Goal: Task Accomplishment & Management: Manage account settings

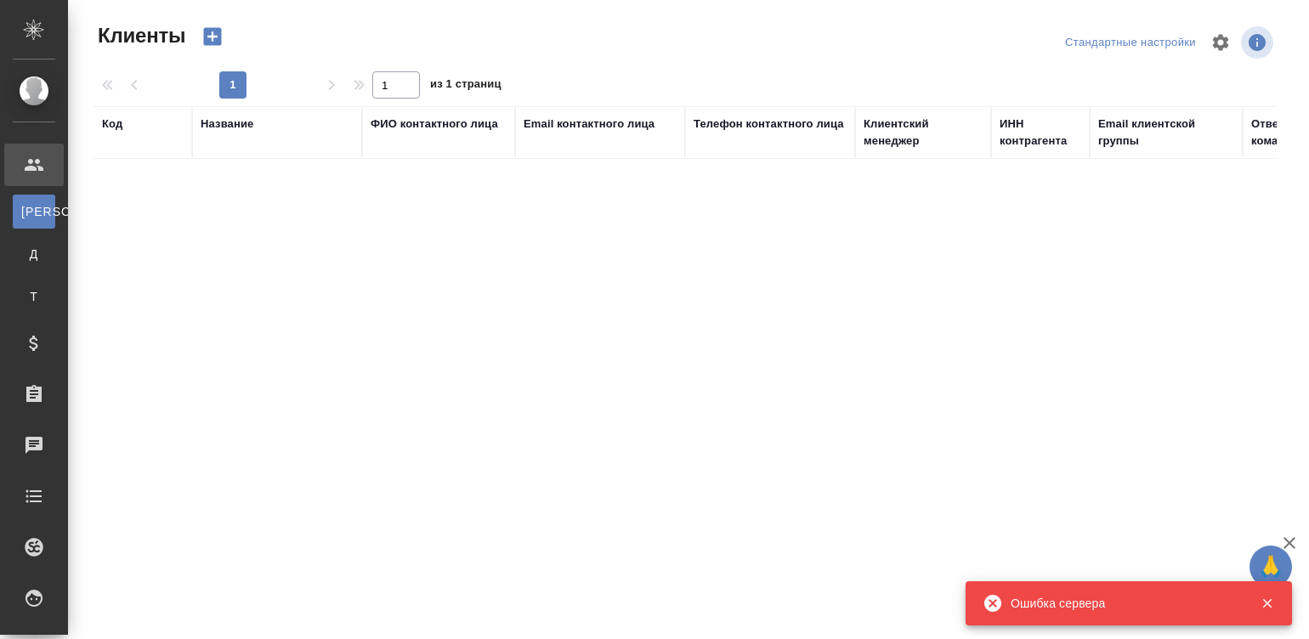
select select "RU"
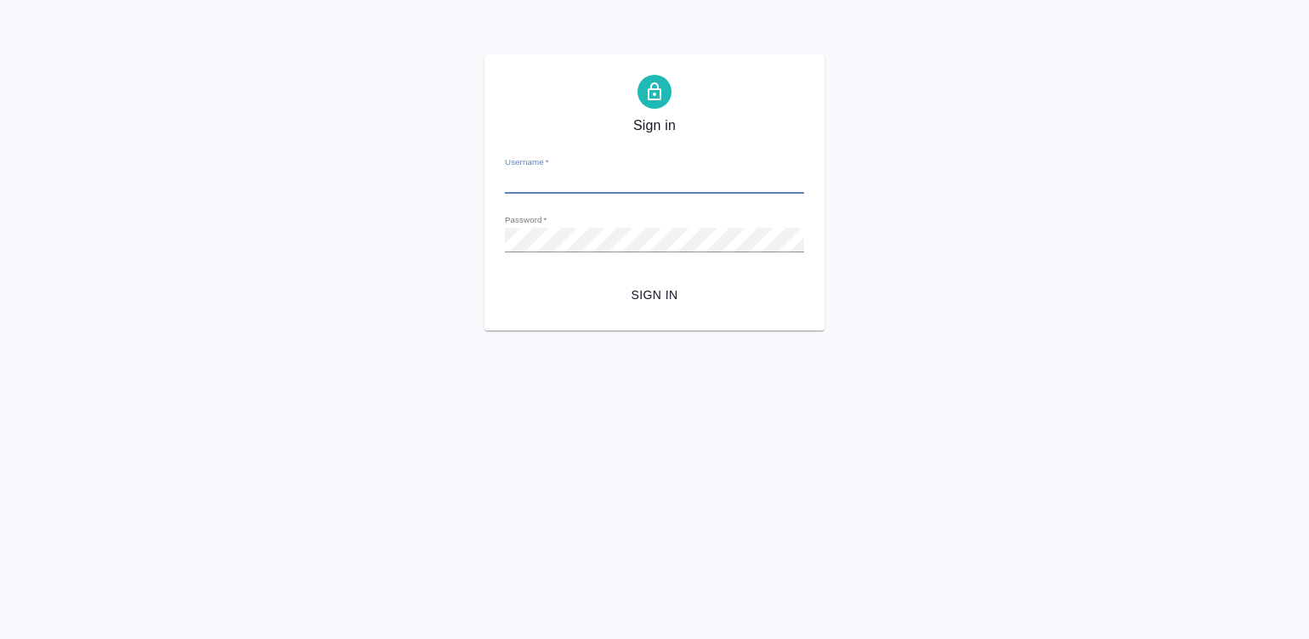
type input "m.malinina@awatera.com"
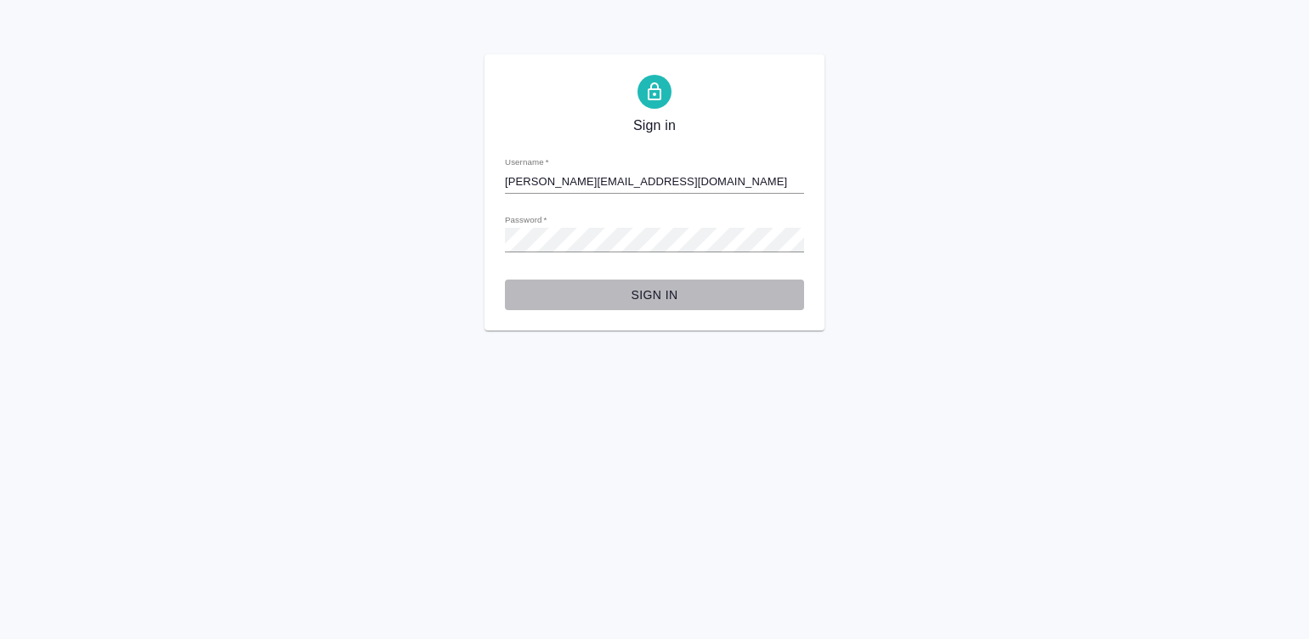
click at [629, 299] on span "Sign in" at bounding box center [654, 295] width 272 height 21
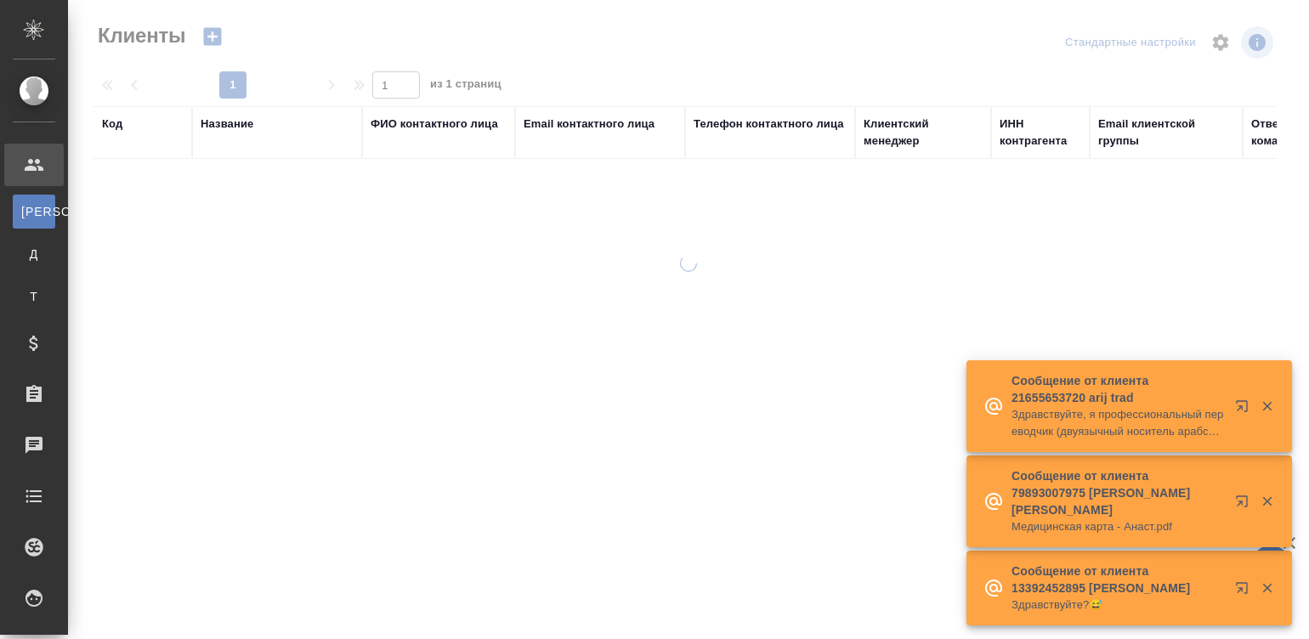
select select "RU"
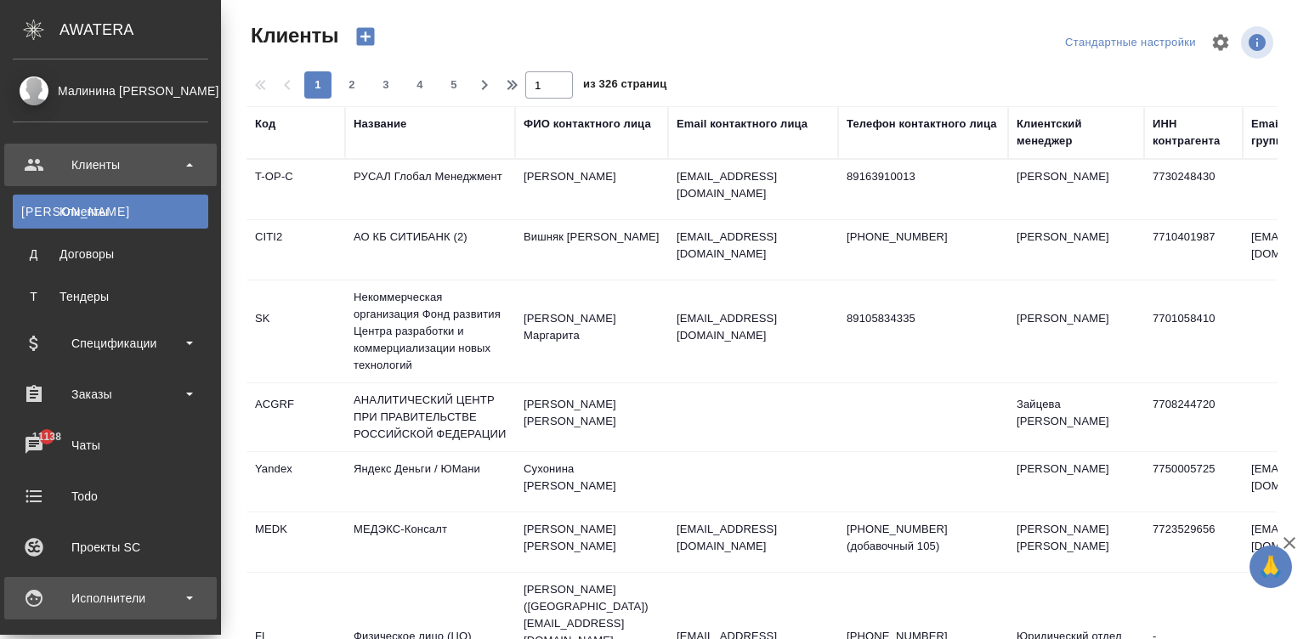
click at [48, 596] on div "Исполнители" at bounding box center [110, 598] width 195 height 25
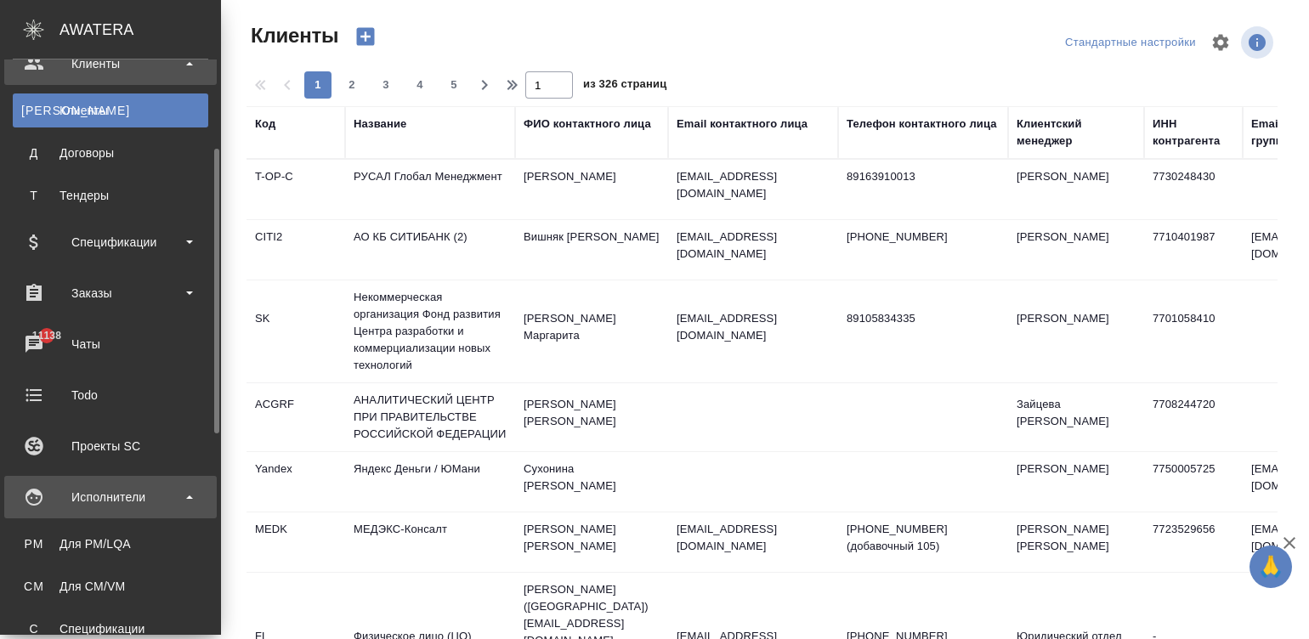
scroll to position [153, 0]
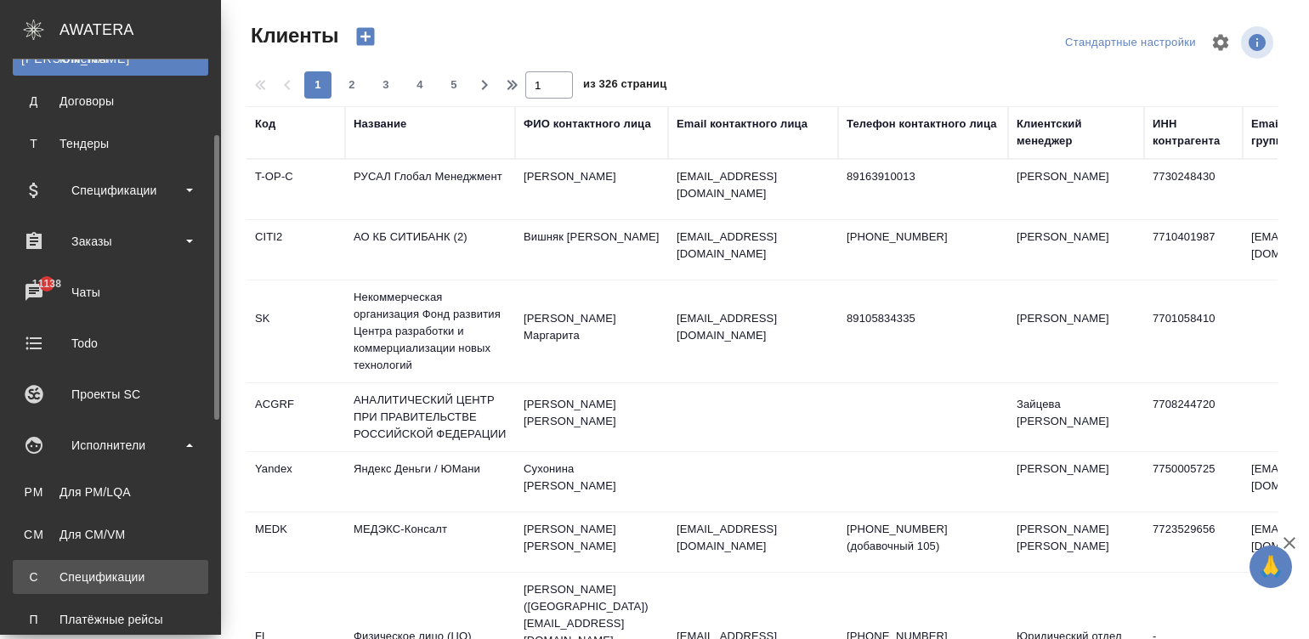
click at [72, 574] on div "Спецификации" at bounding box center [110, 577] width 178 height 17
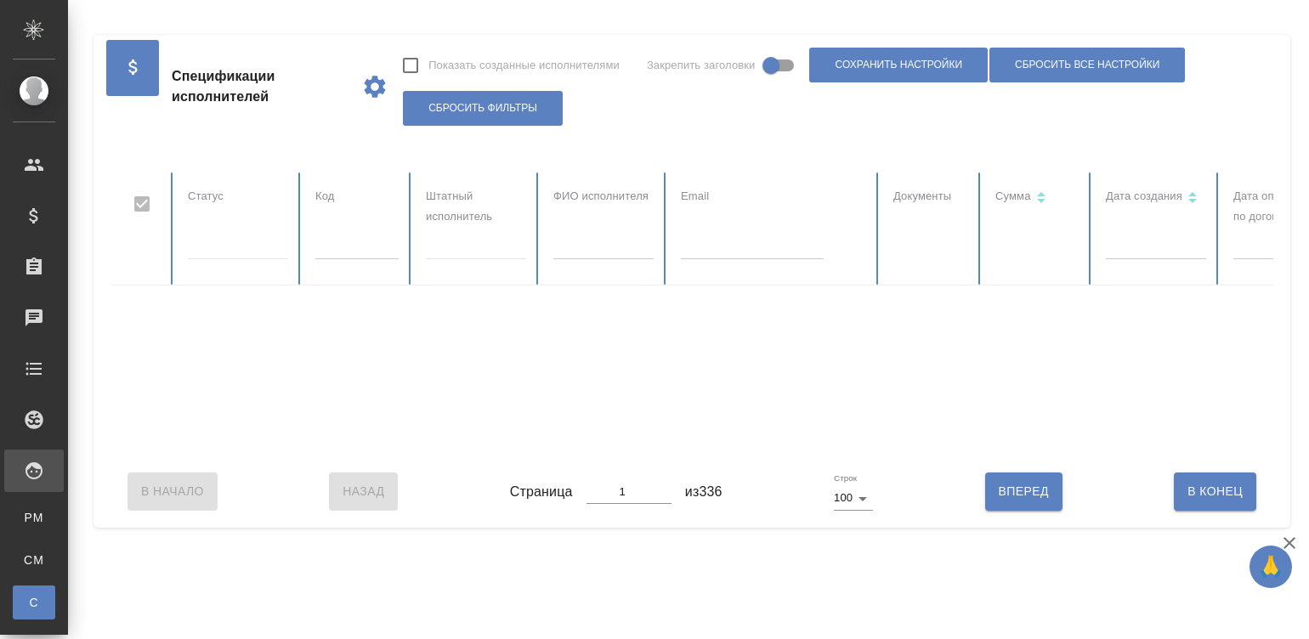
checkbox input "false"
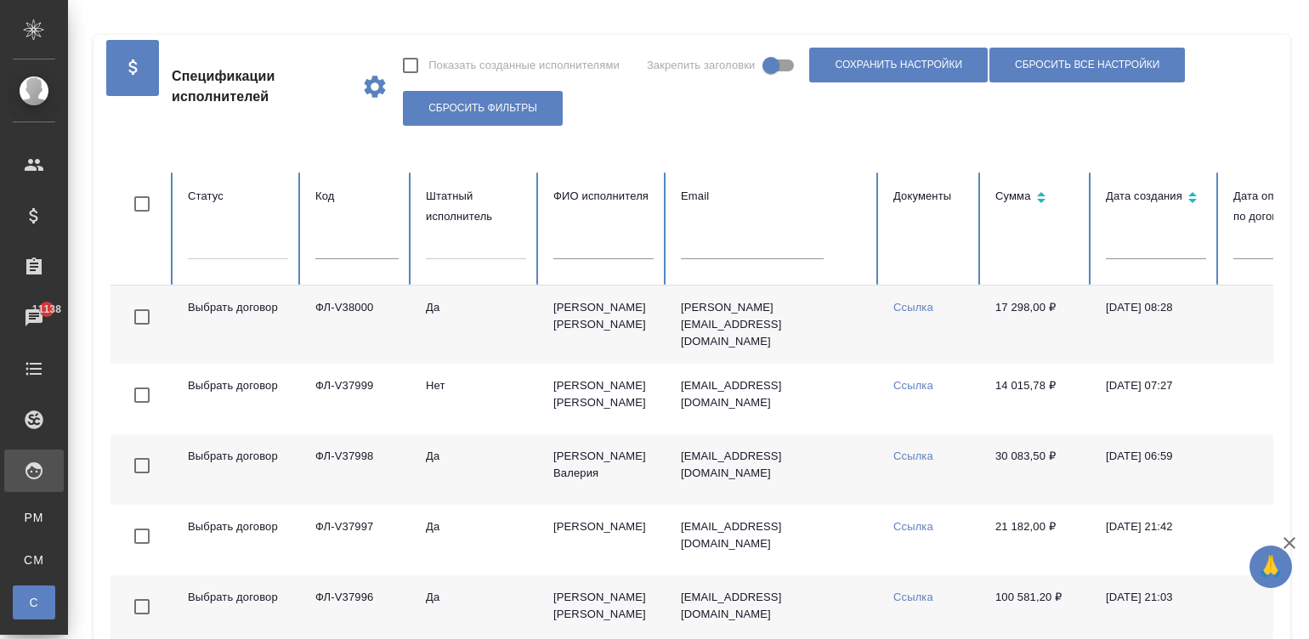
click at [653, 318] on td "Третьякова Мария Сергеевна" at bounding box center [603, 325] width 127 height 78
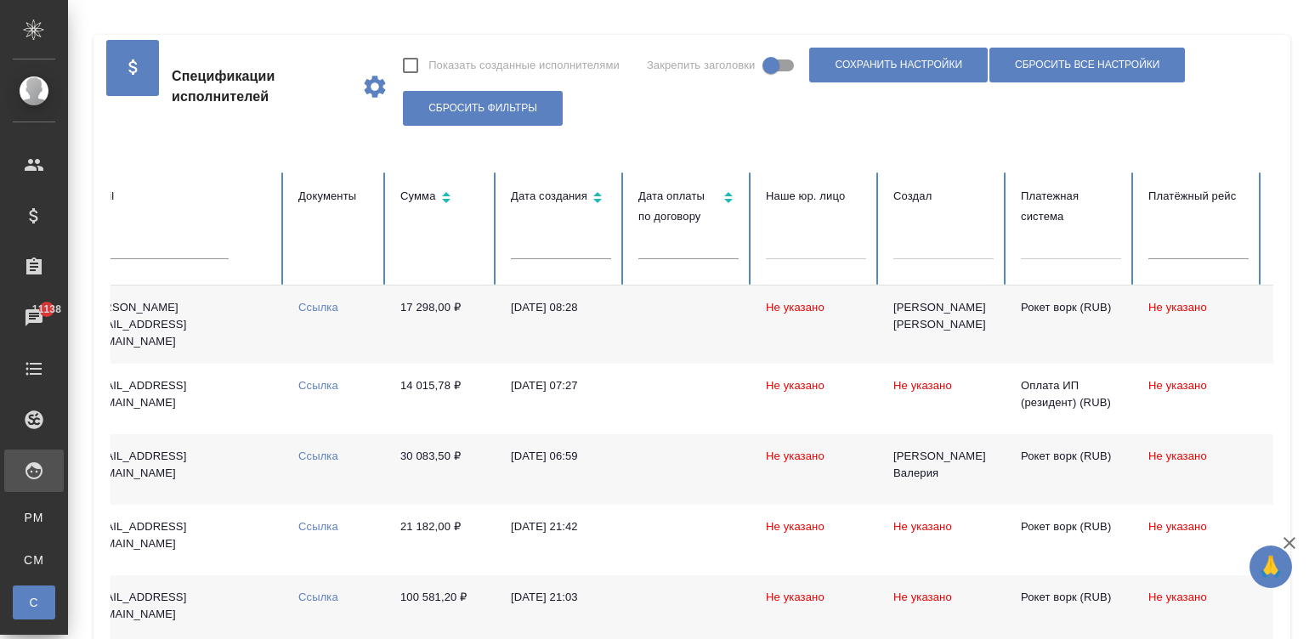
scroll to position [0, 673]
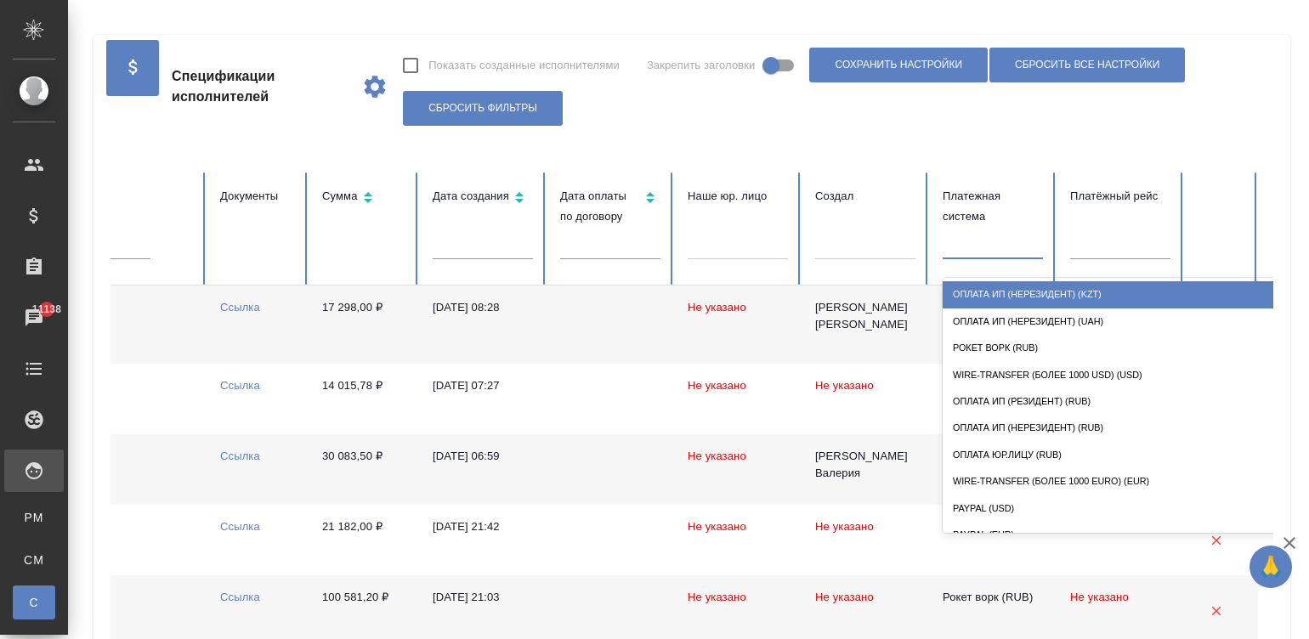
click at [1028, 251] on div at bounding box center [992, 242] width 100 height 25
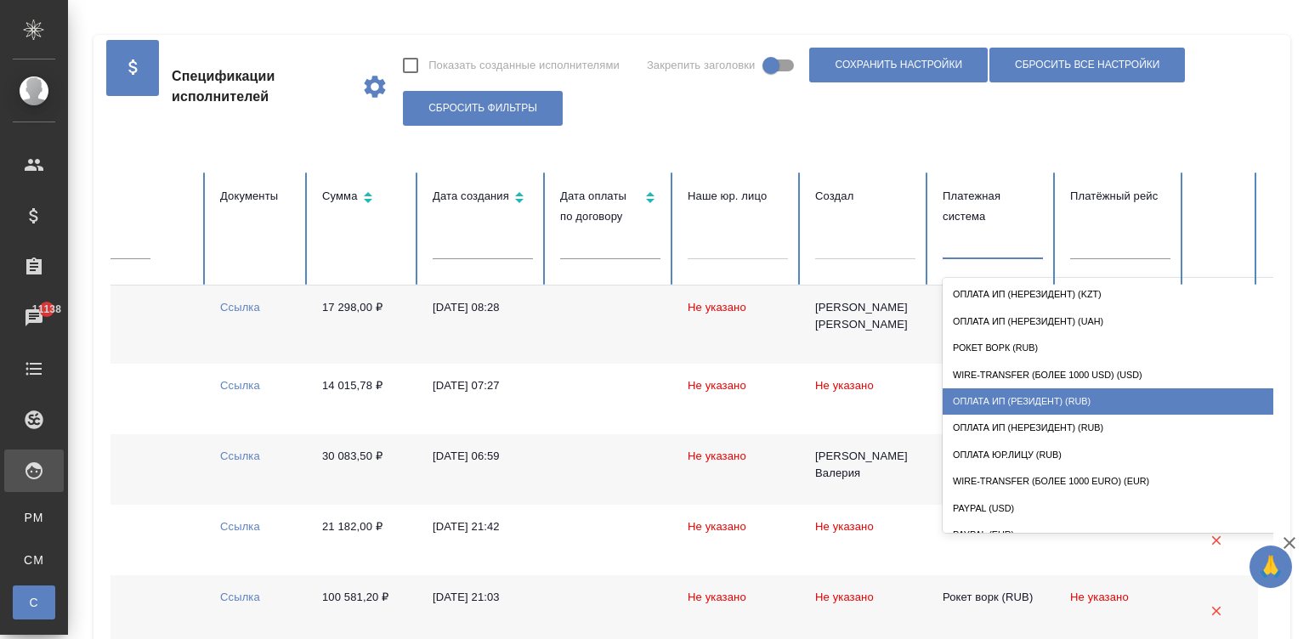
click at [1054, 402] on div "Оплата ИП (резидент) (RUB)" at bounding box center [1112, 401] width 340 height 26
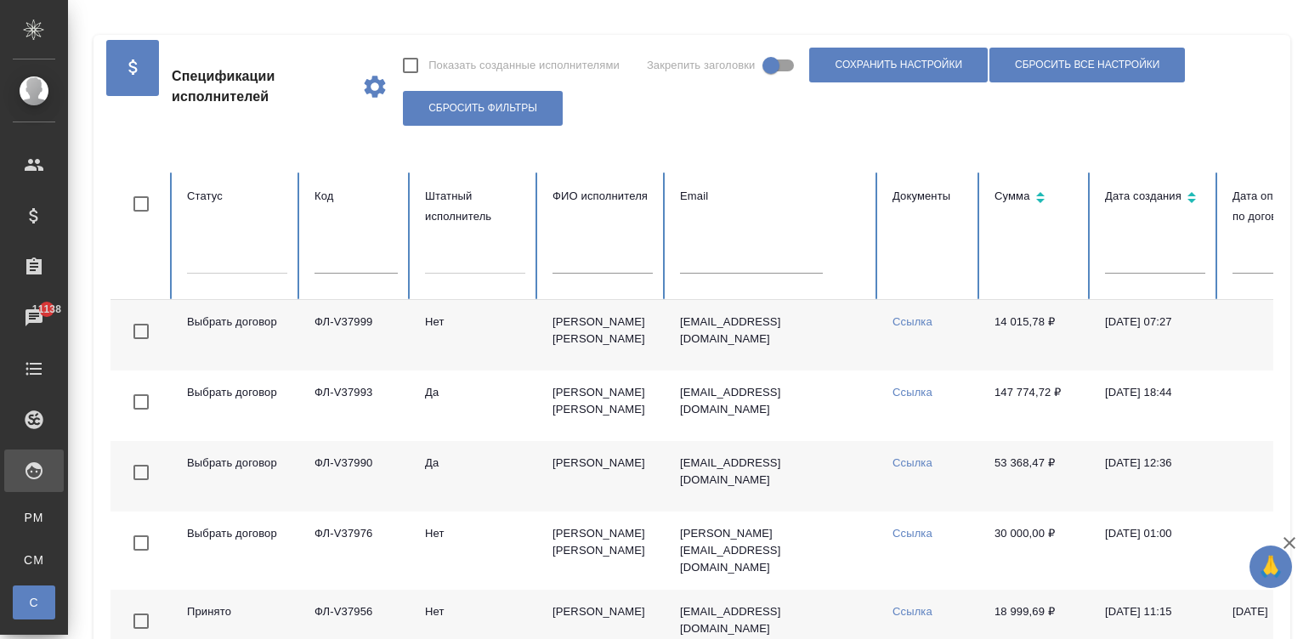
scroll to position [0, 0]
click at [205, 263] on div at bounding box center [238, 257] width 100 height 25
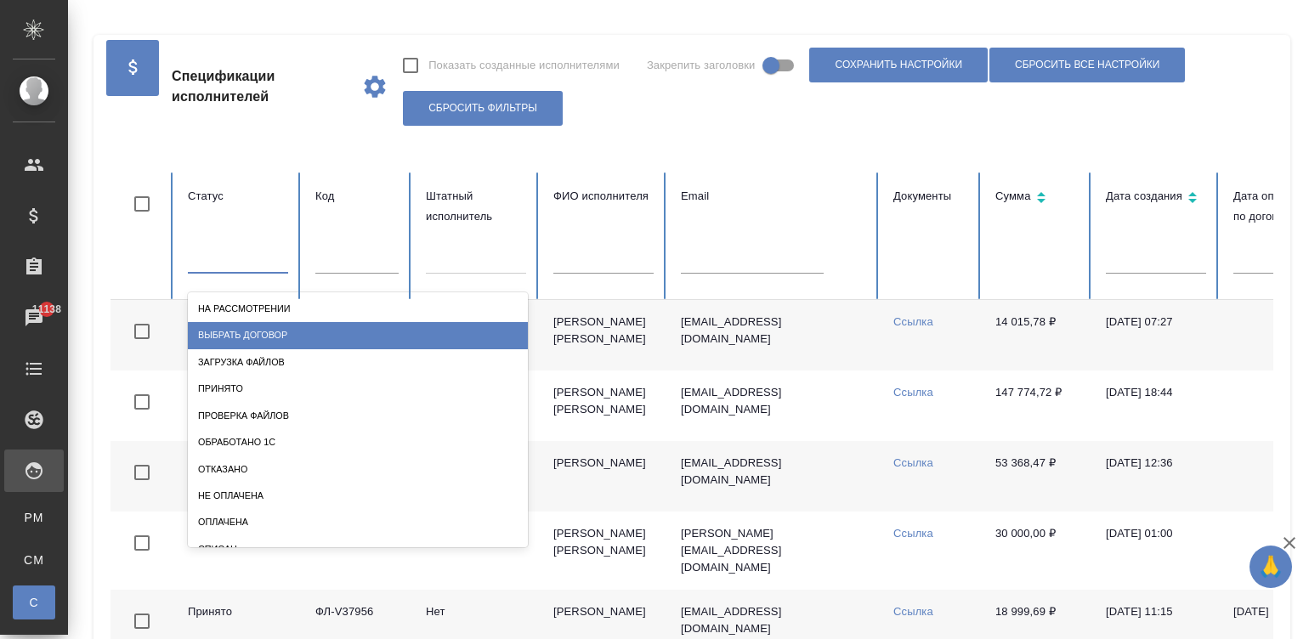
click at [252, 325] on div "Выбрать договор" at bounding box center [358, 335] width 340 height 26
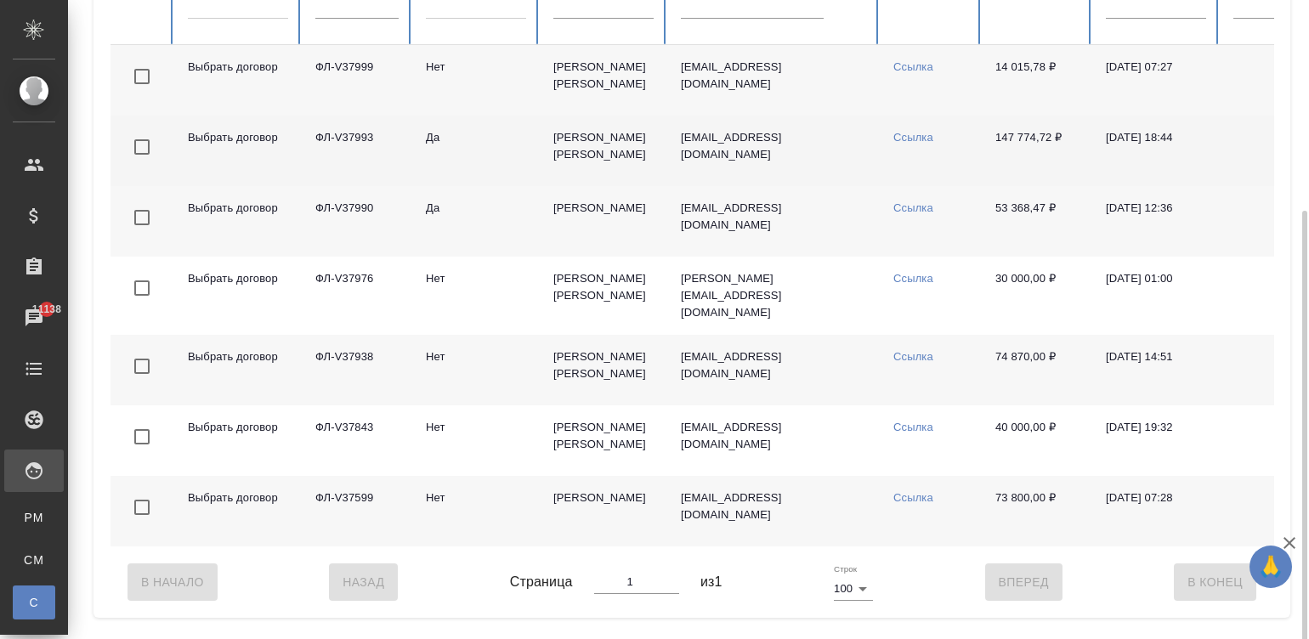
scroll to position [274, 0]
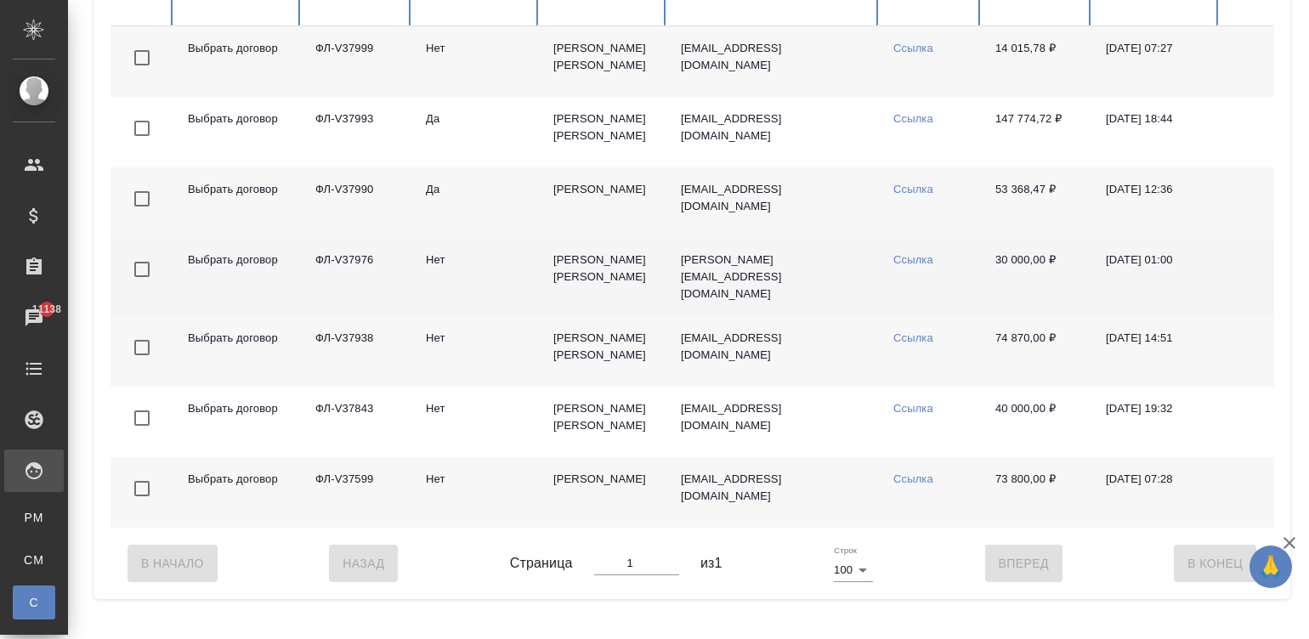
click at [472, 279] on td "Нет" at bounding box center [475, 277] width 127 height 78
click at [527, 306] on td "Нет" at bounding box center [475, 277] width 127 height 78
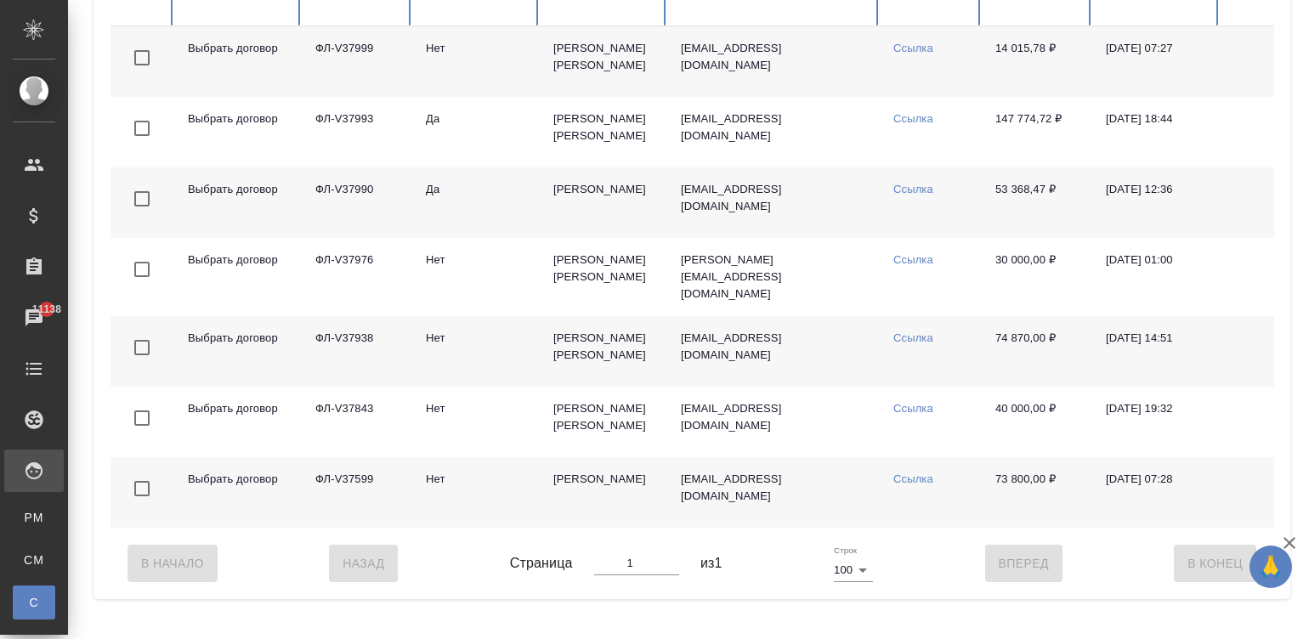
click at [521, 227] on td "Да" at bounding box center [475, 202] width 127 height 71
click at [579, 55] on td "Самарина-Широкова Дарья Алексеевна" at bounding box center [603, 61] width 127 height 71
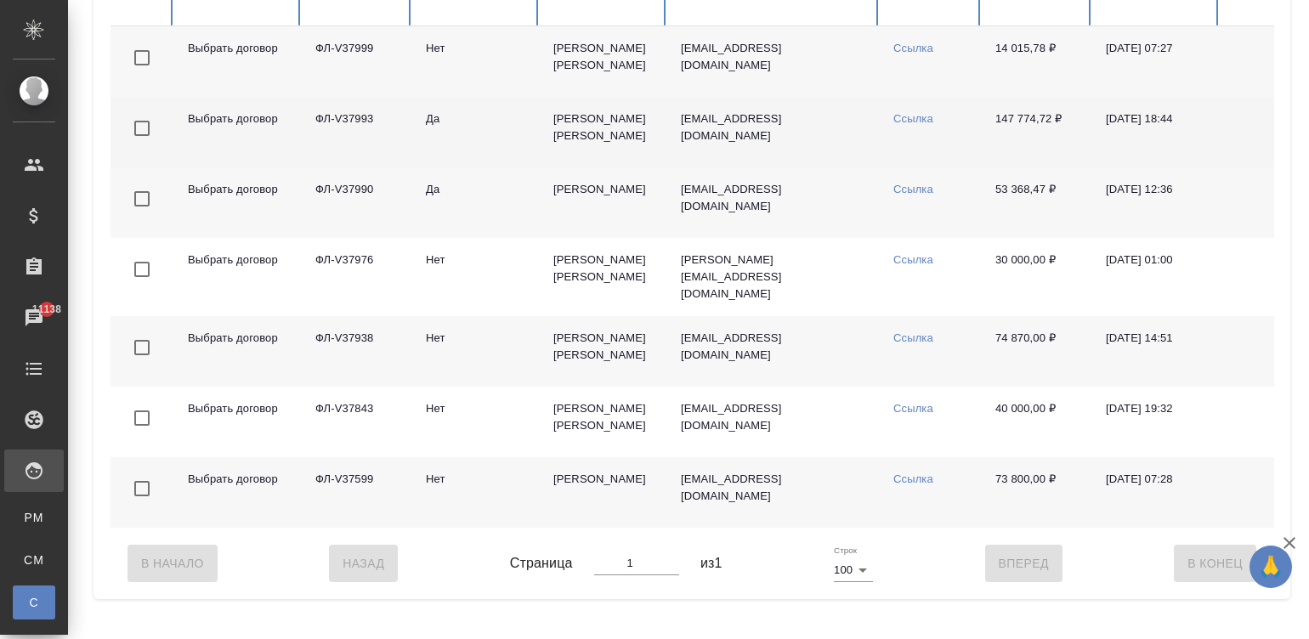
click at [574, 151] on td "Мартынова Александра Ивановна" at bounding box center [603, 132] width 127 height 71
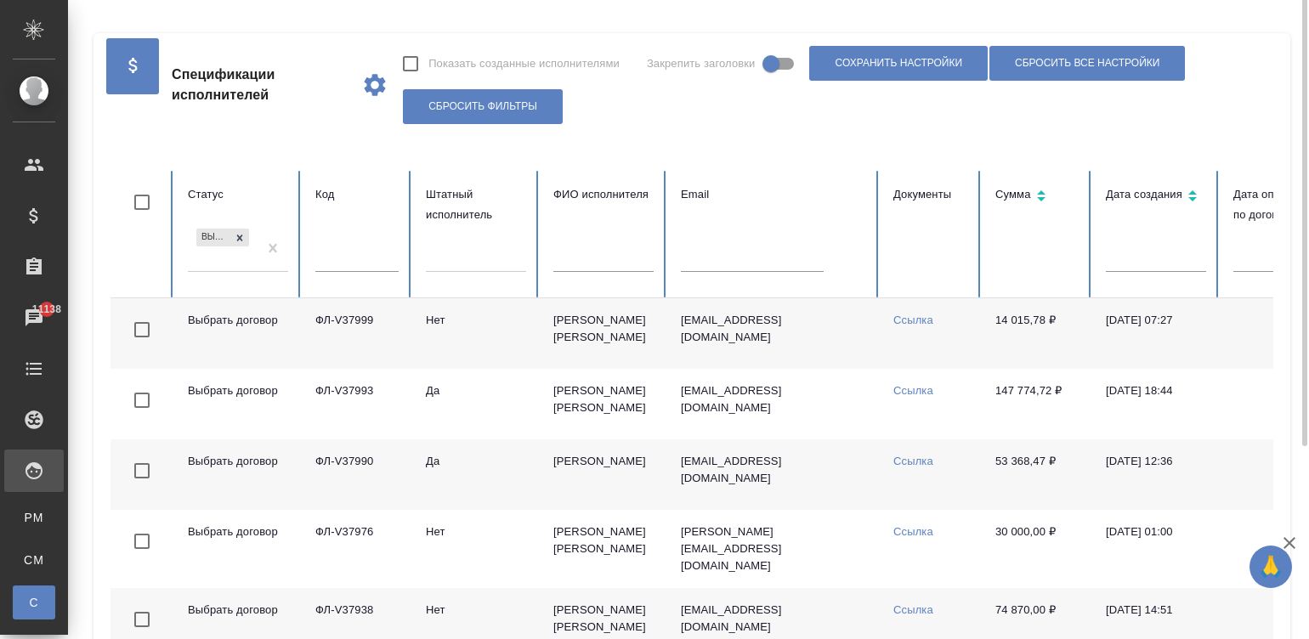
scroll to position [0, 0]
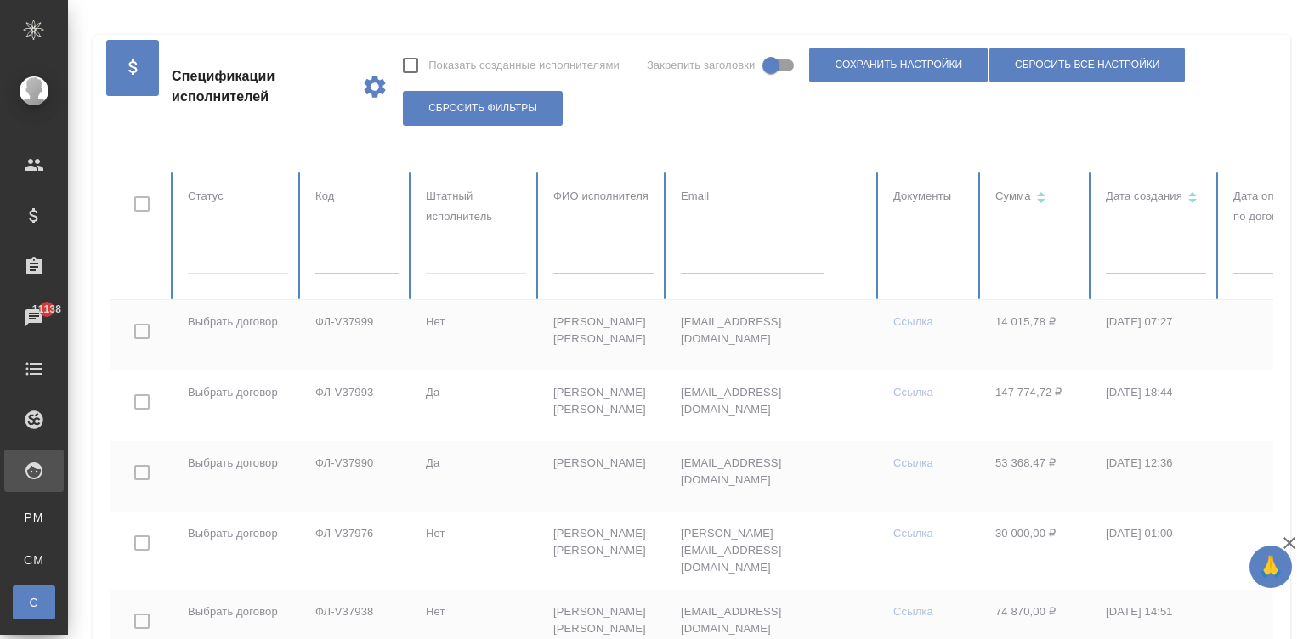
click at [252, 248] on div at bounding box center [1020, 487] width 1820 height 629
click at [252, 248] on div at bounding box center [238, 257] width 100 height 25
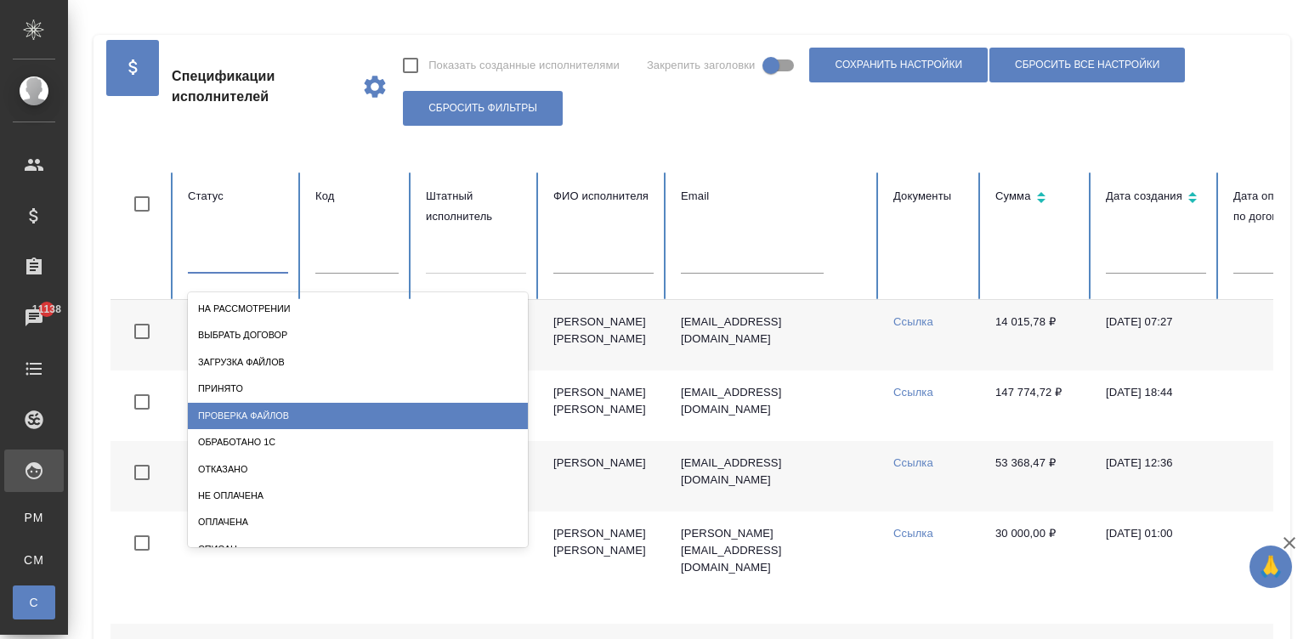
click at [285, 416] on div "Проверка файлов" at bounding box center [358, 416] width 340 height 26
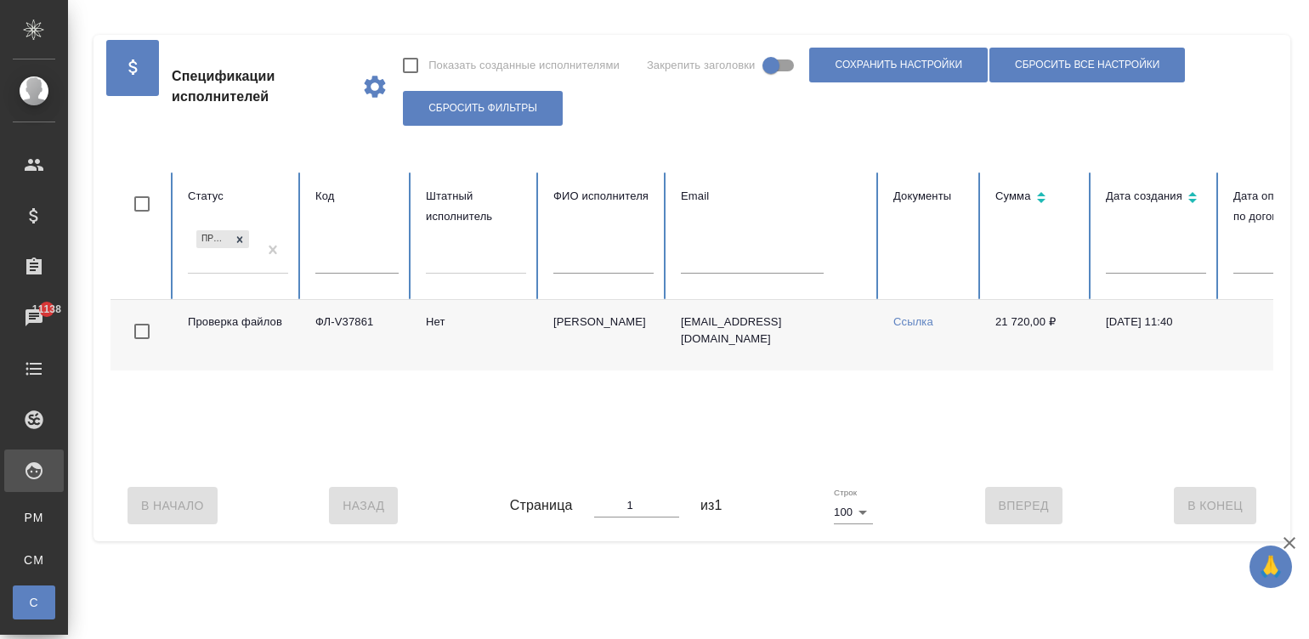
click at [480, 361] on td "Нет" at bounding box center [475, 335] width 127 height 71
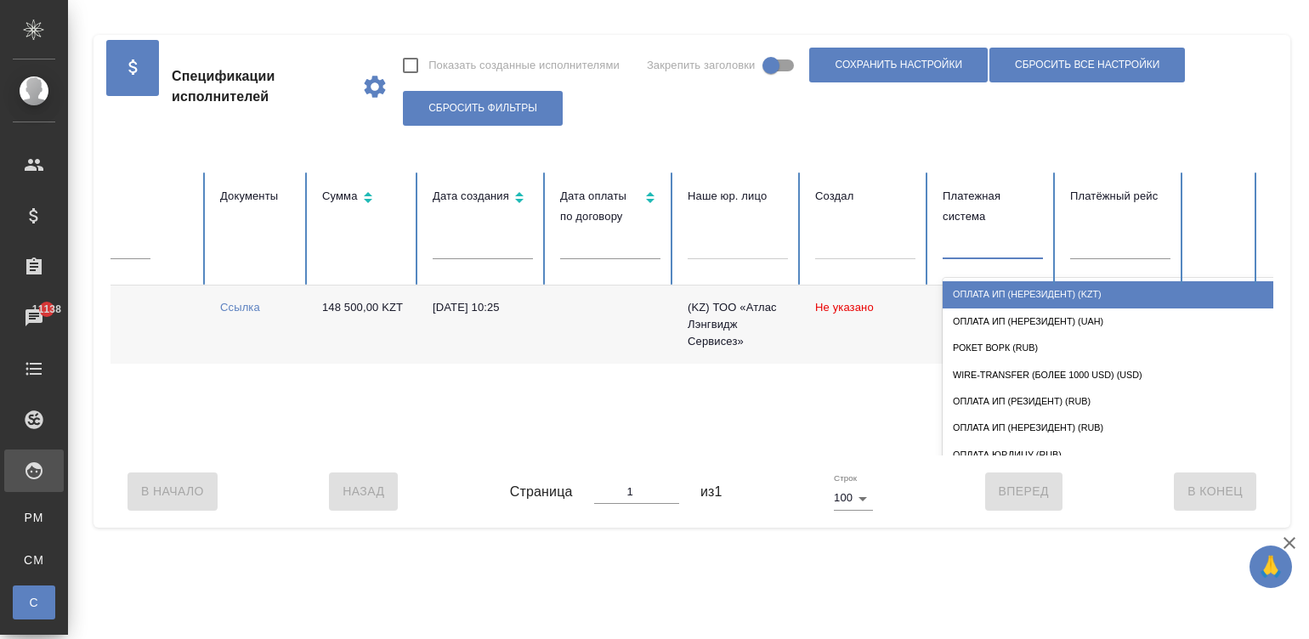
click at [1004, 246] on div at bounding box center [992, 242] width 100 height 25
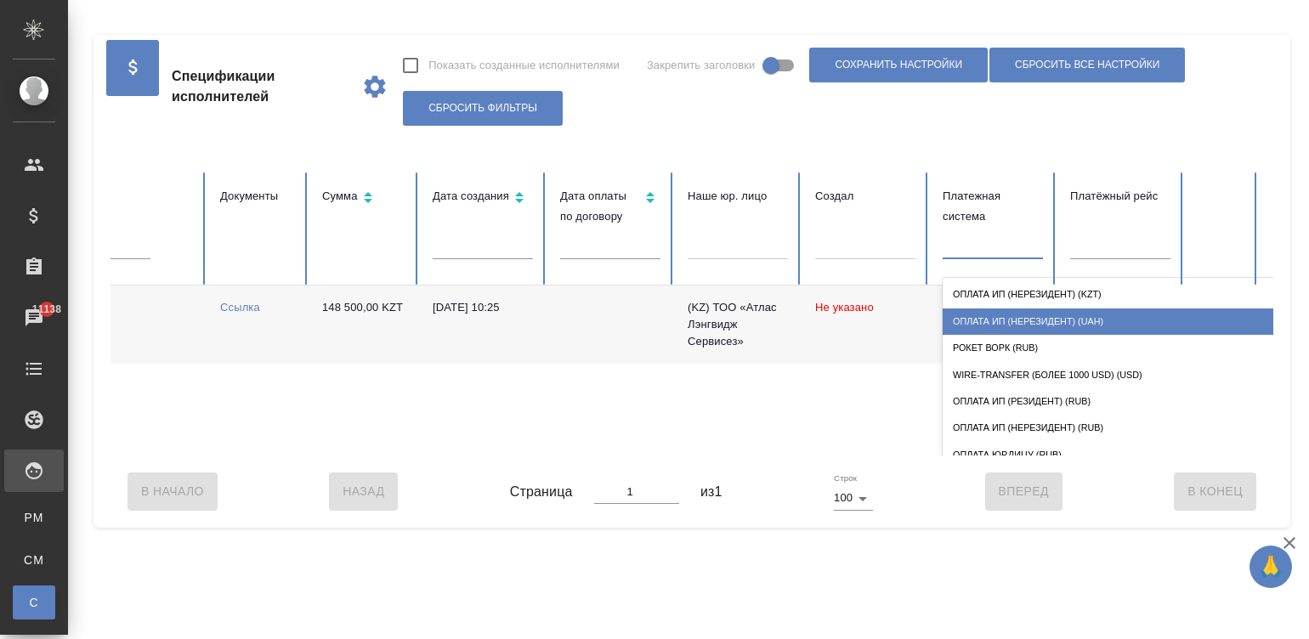
scroll to position [0, 0]
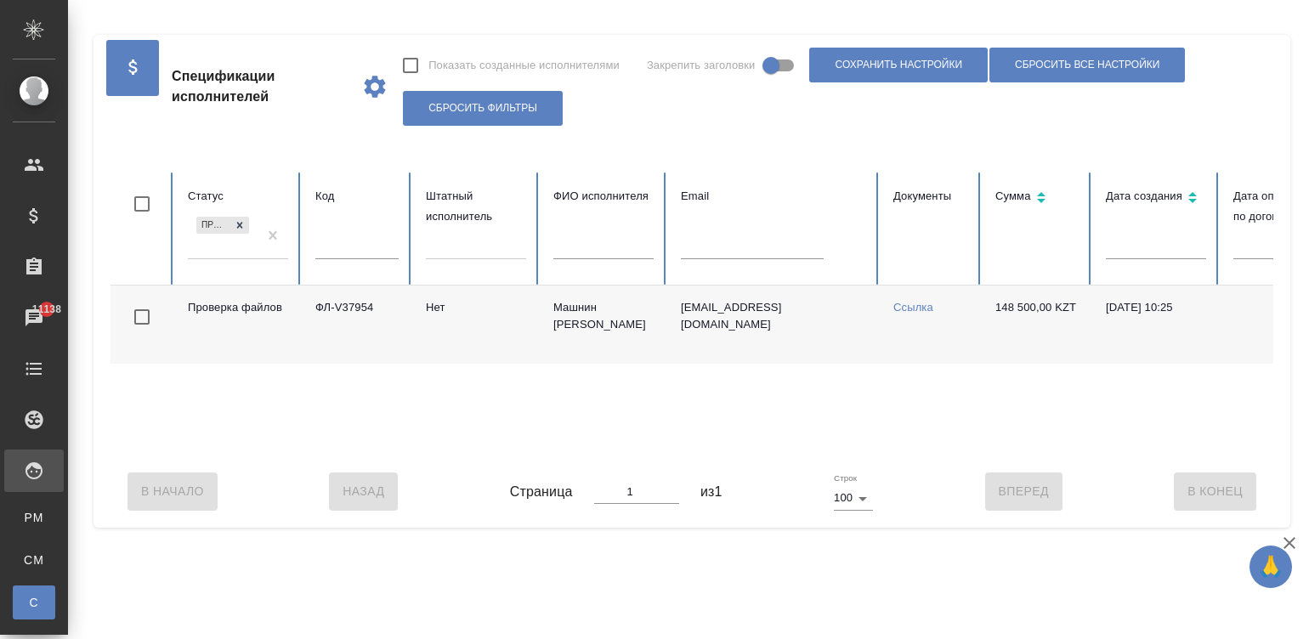
click at [489, 455] on div "Проверка файлов ФЛ-V37954 Нет Машнин Владимир info@prolingvo.kz Ссылка 148 500,…" at bounding box center [1020, 371] width 1820 height 170
click at [491, 306] on td "Нет" at bounding box center [475, 325] width 127 height 78
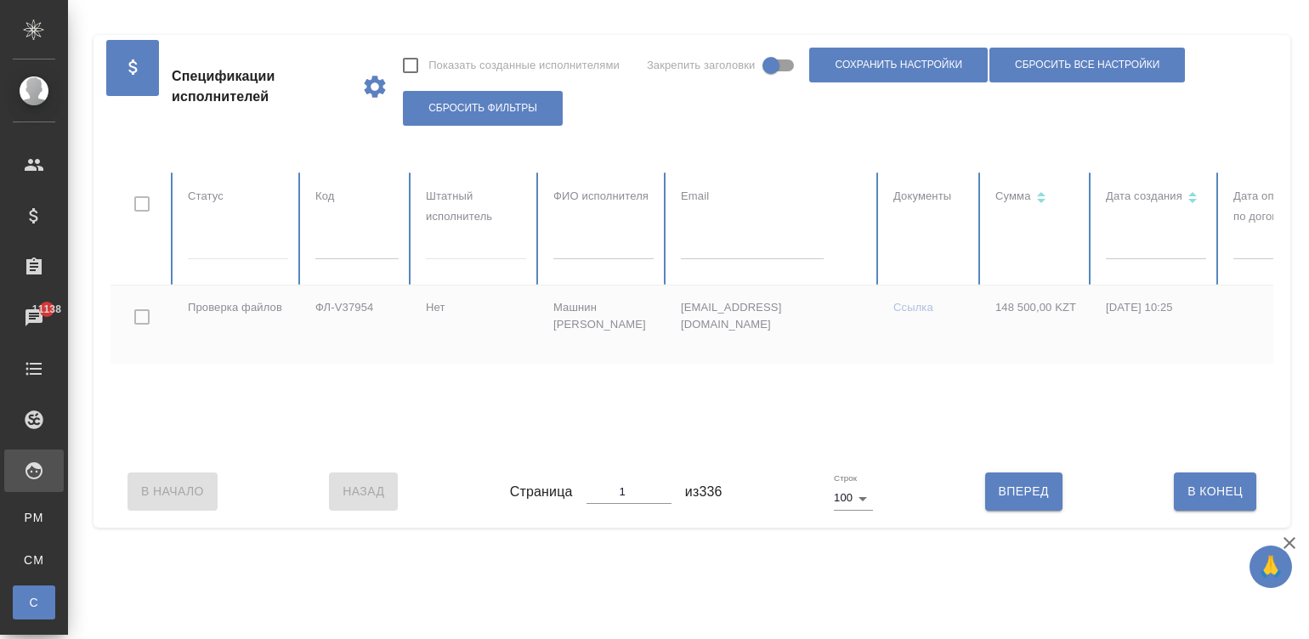
click at [607, 256] on input "text" at bounding box center [603, 247] width 100 height 24
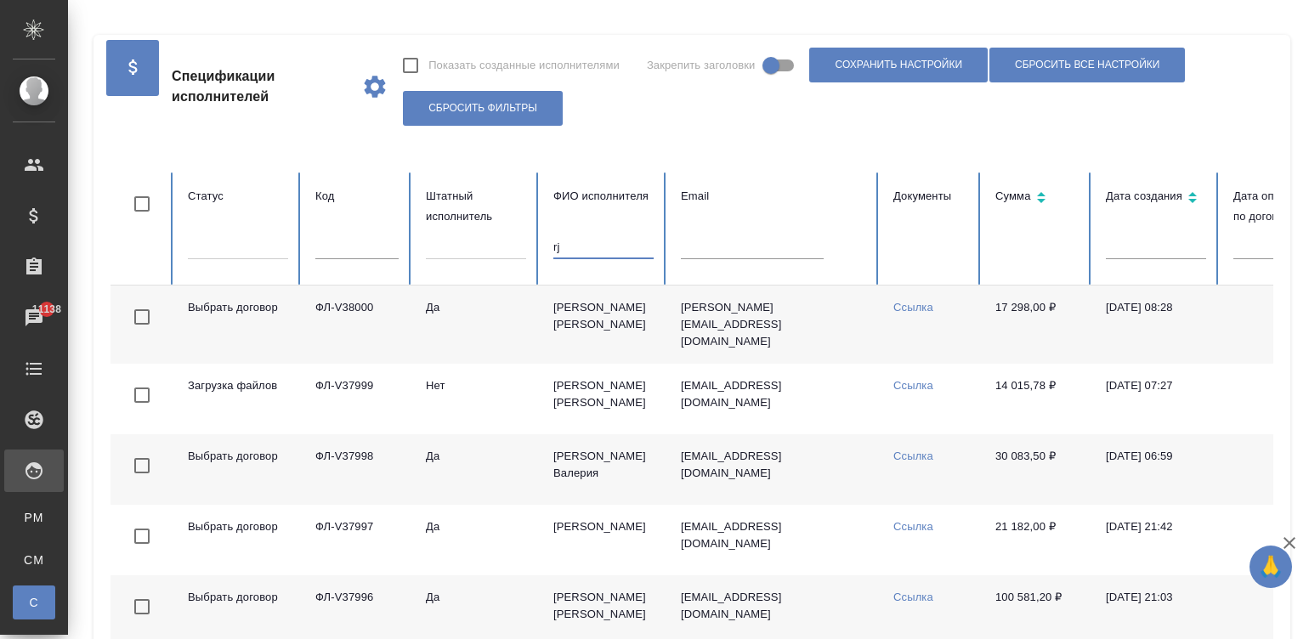
type input "r"
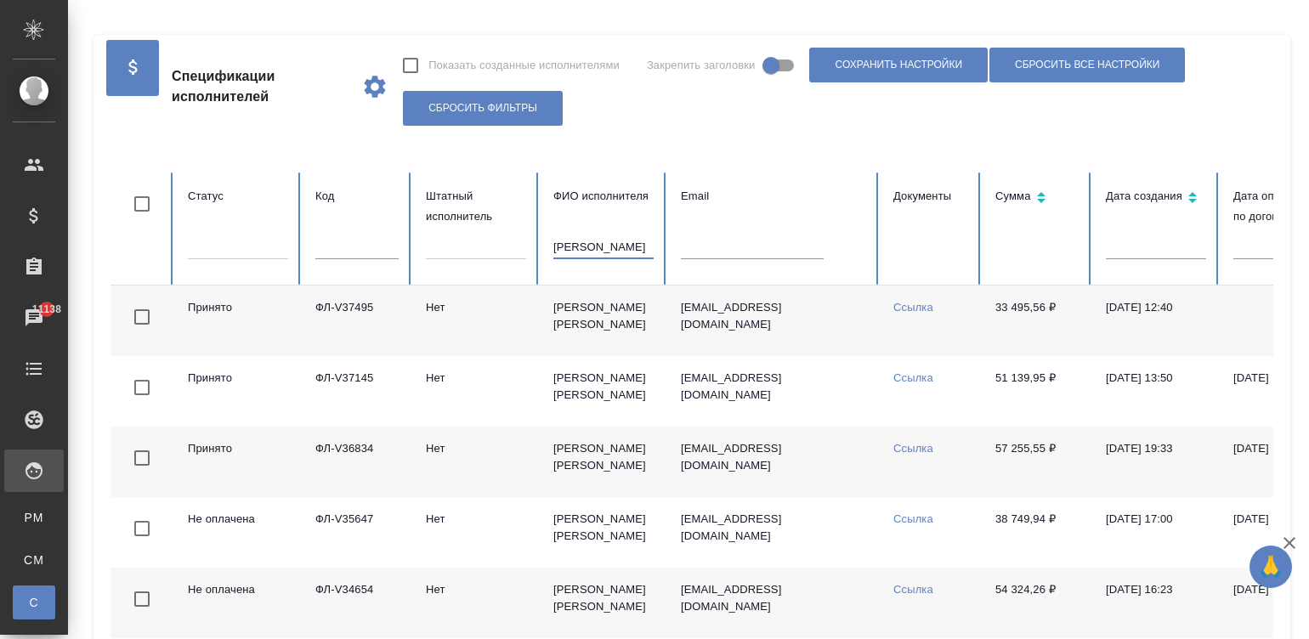
type input "коваленко"
click at [901, 304] on link "Ссылка" at bounding box center [913, 307] width 40 height 13
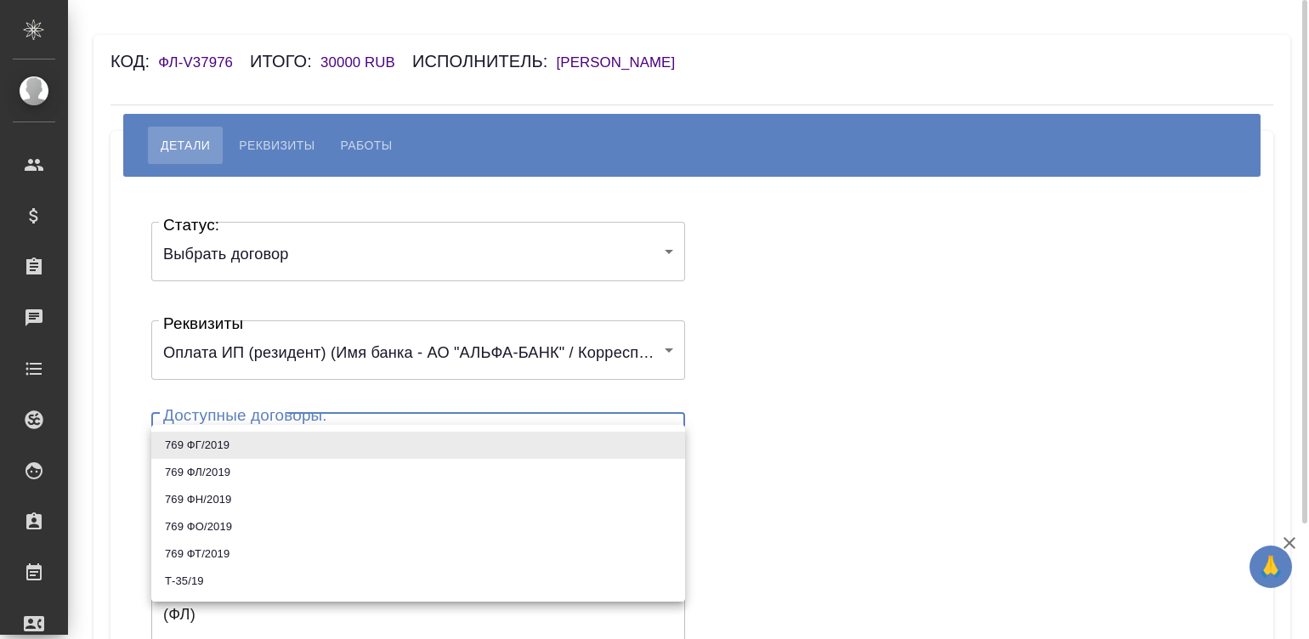
click at [373, 450] on body "🙏 .cls-1 fill:#fff; AWATERA Малинина Мария m.malinina Клиенты Спецификации Зака…" at bounding box center [654, 319] width 1309 height 639
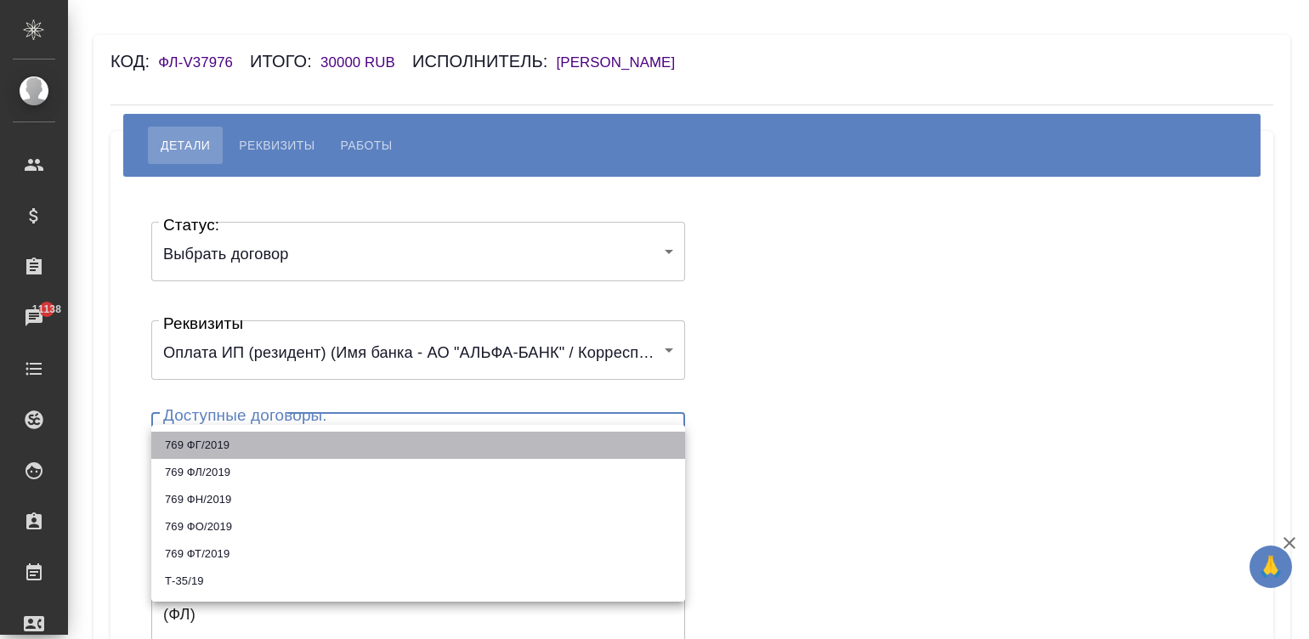
click at [220, 439] on li "769 ФГ/2019" at bounding box center [418, 445] width 534 height 27
type input "5fe9b08d3b95fd7ad319e45a"
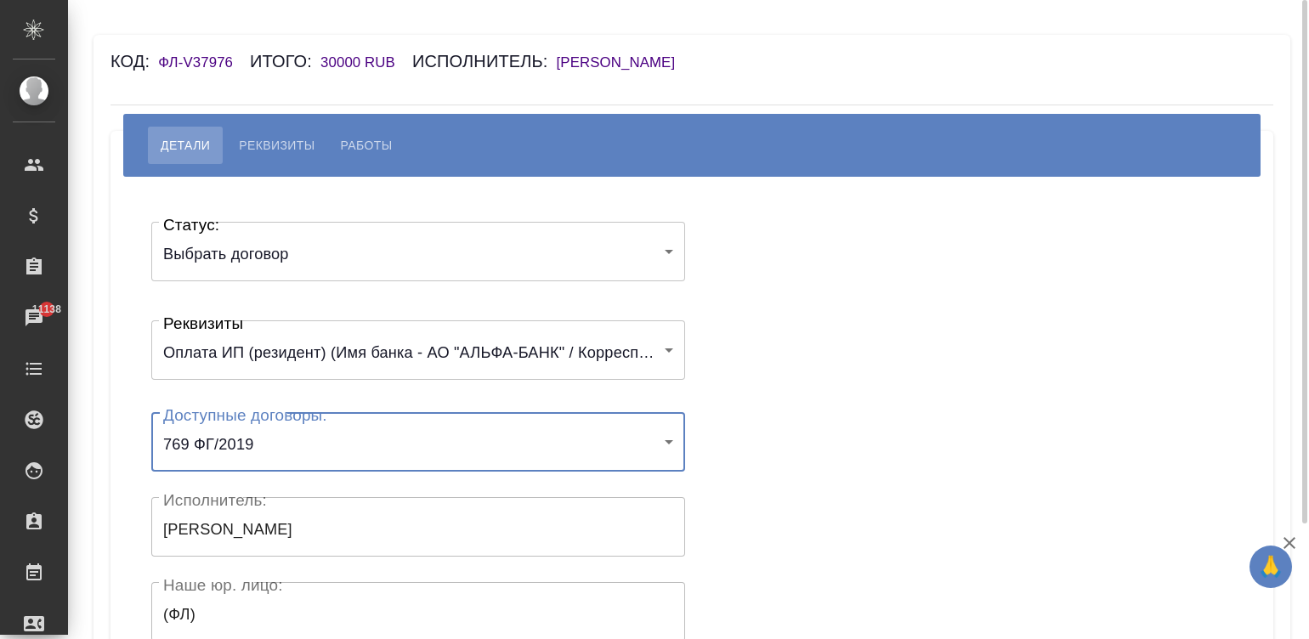
click at [829, 325] on div "Статус: Выбрать договор chooseContract Статус: Реквизиты Оплата ИП (резидент) (…" at bounding box center [691, 509] width 1095 height 614
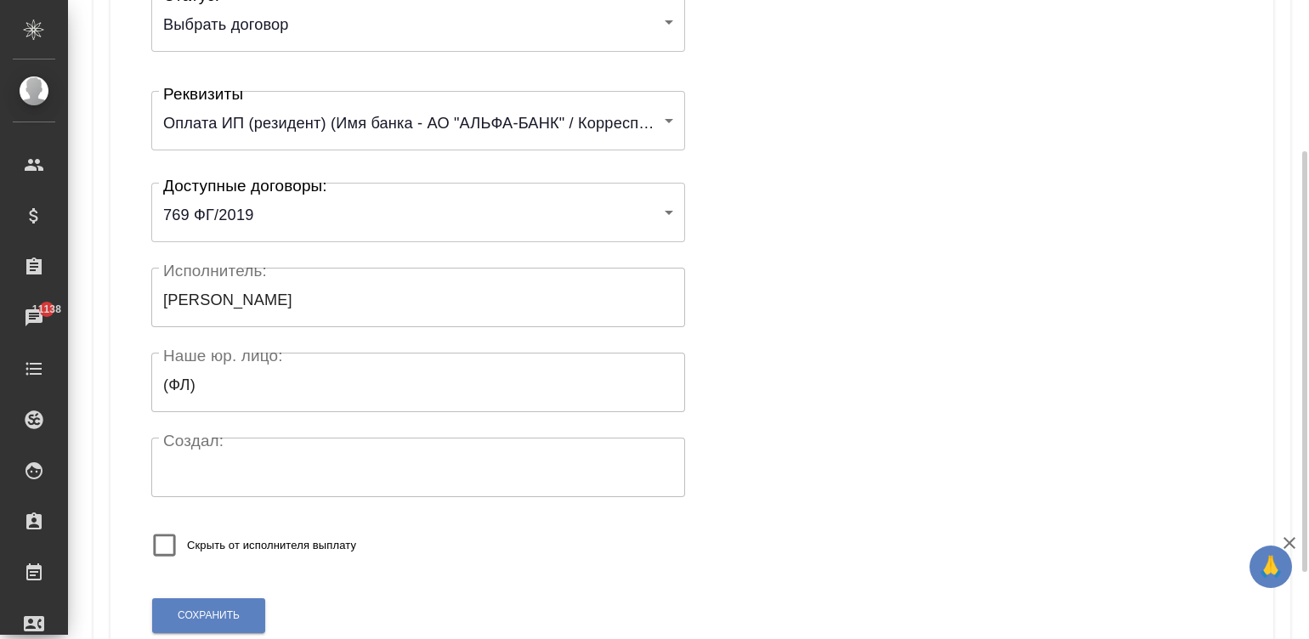
scroll to position [332, 0]
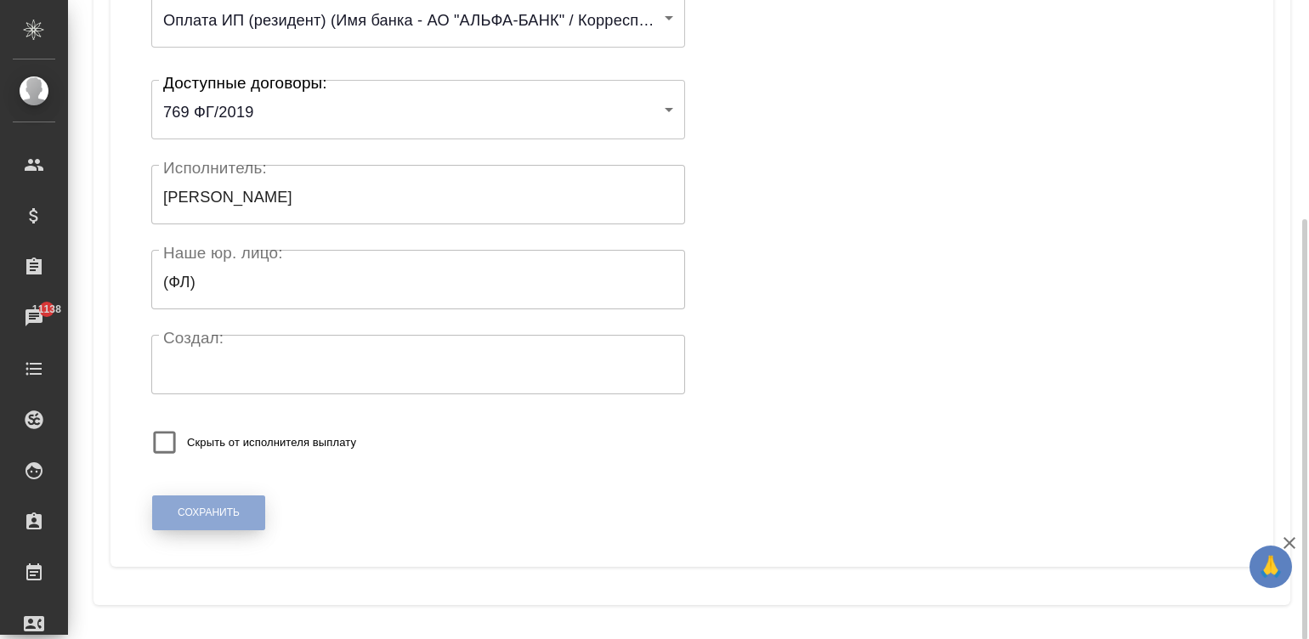
click at [206, 517] on span "Сохранить" at bounding box center [209, 513] width 62 height 14
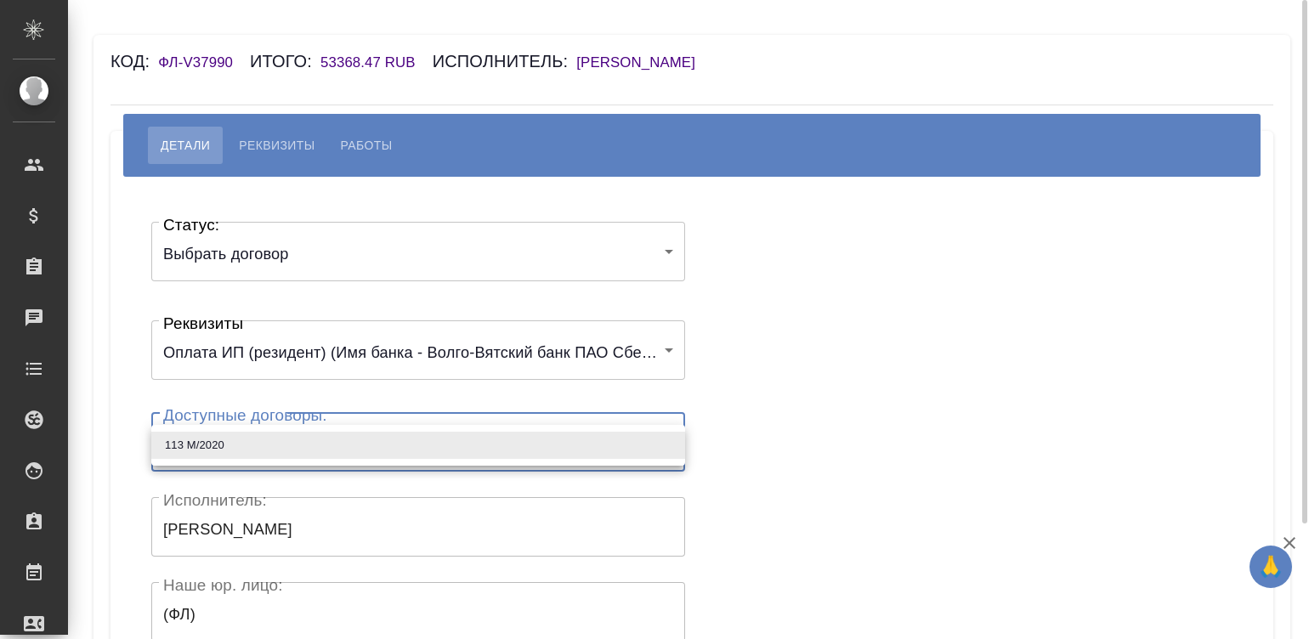
click at [327, 427] on body "🙏 .cls-1 fill:#fff; AWATERA [PERSON_NAME][PERSON_NAME] Спецификации Заказы Чаты…" at bounding box center [654, 319] width 1309 height 639
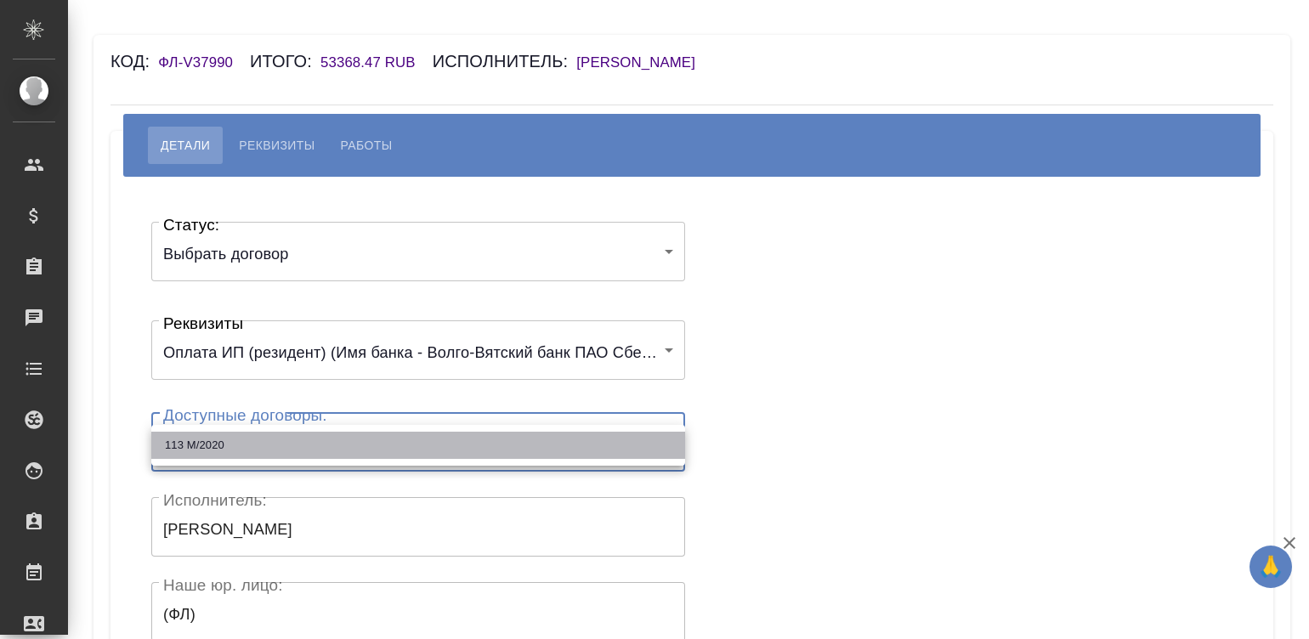
click at [266, 442] on li "113 М/2020" at bounding box center [418, 445] width 534 height 27
type input "684fef23b23a9e6ba3b5f738"
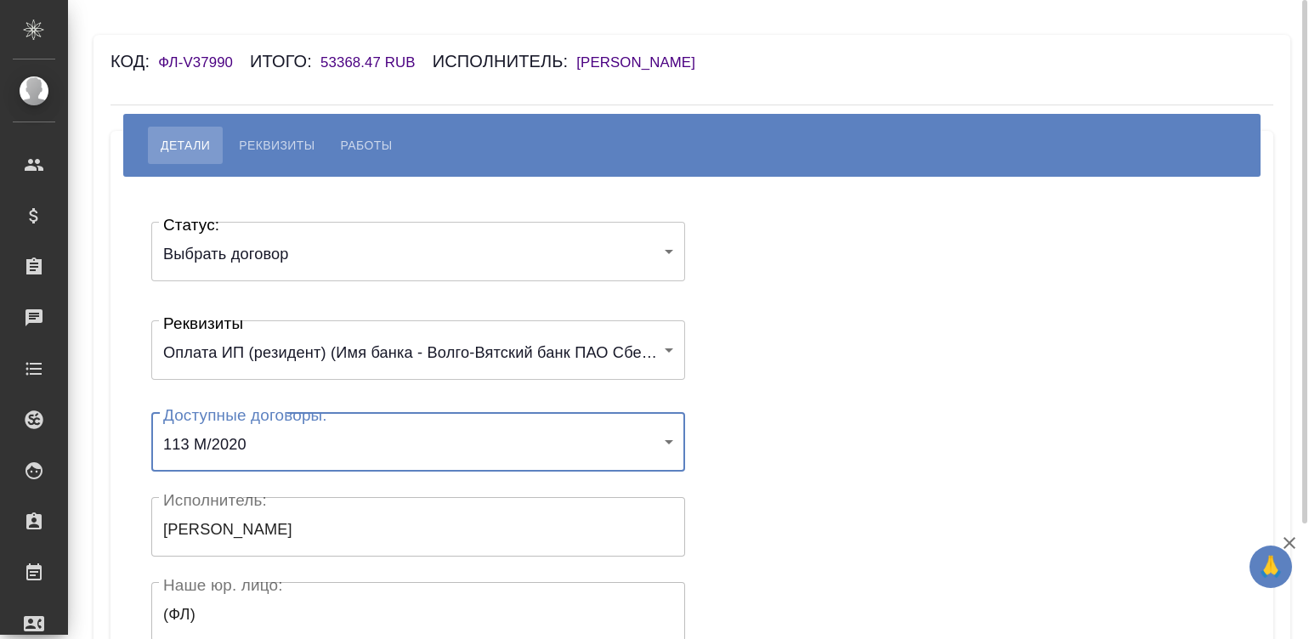
click at [763, 331] on div "Статус: Выбрать договор chooseContract Статус: Реквизиты Оплата ИП (резидент) (…" at bounding box center [691, 509] width 1095 height 614
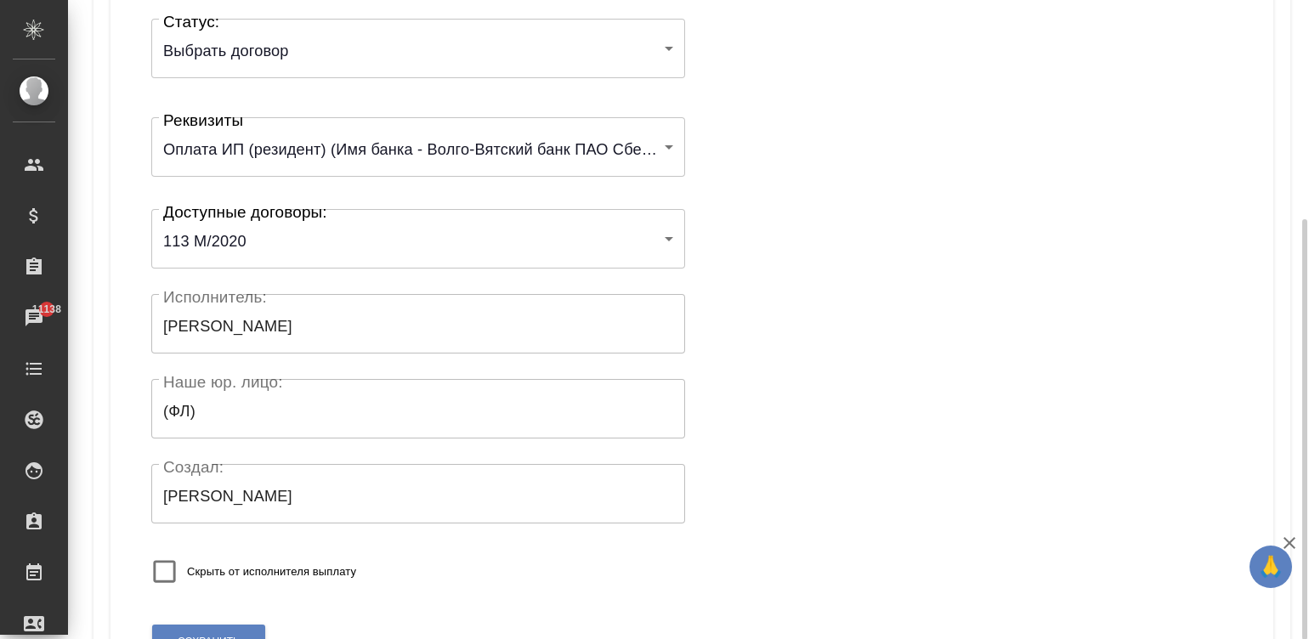
scroll to position [332, 0]
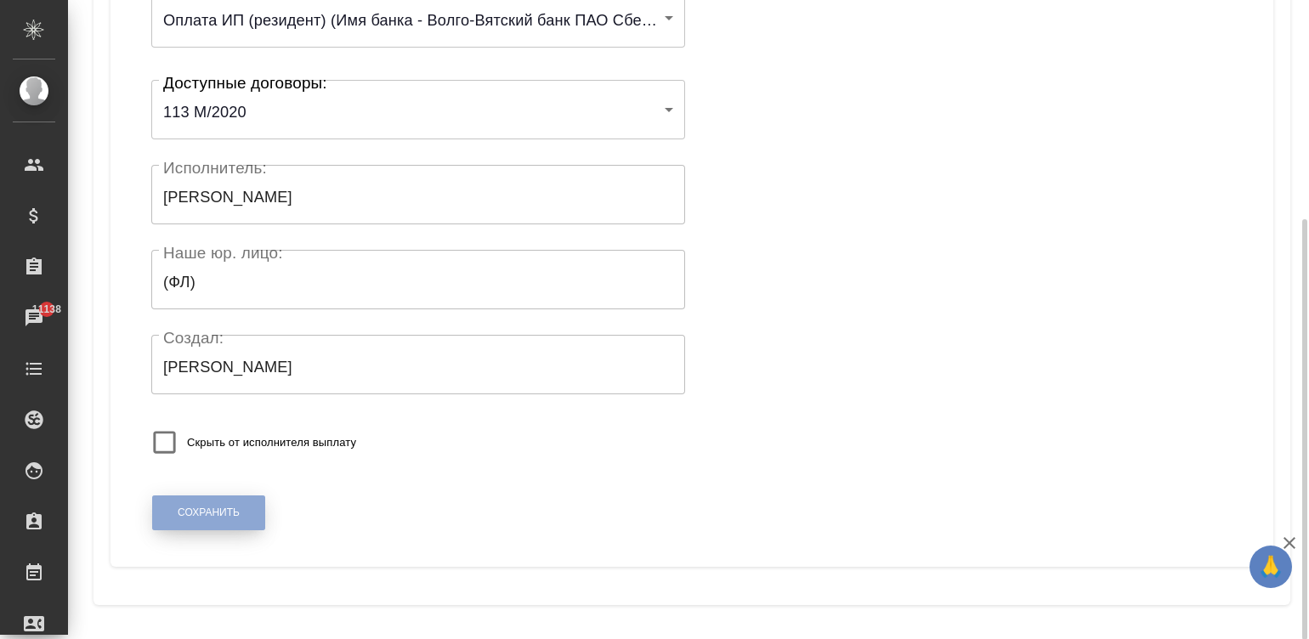
click at [218, 512] on span "Сохранить" at bounding box center [209, 513] width 62 height 14
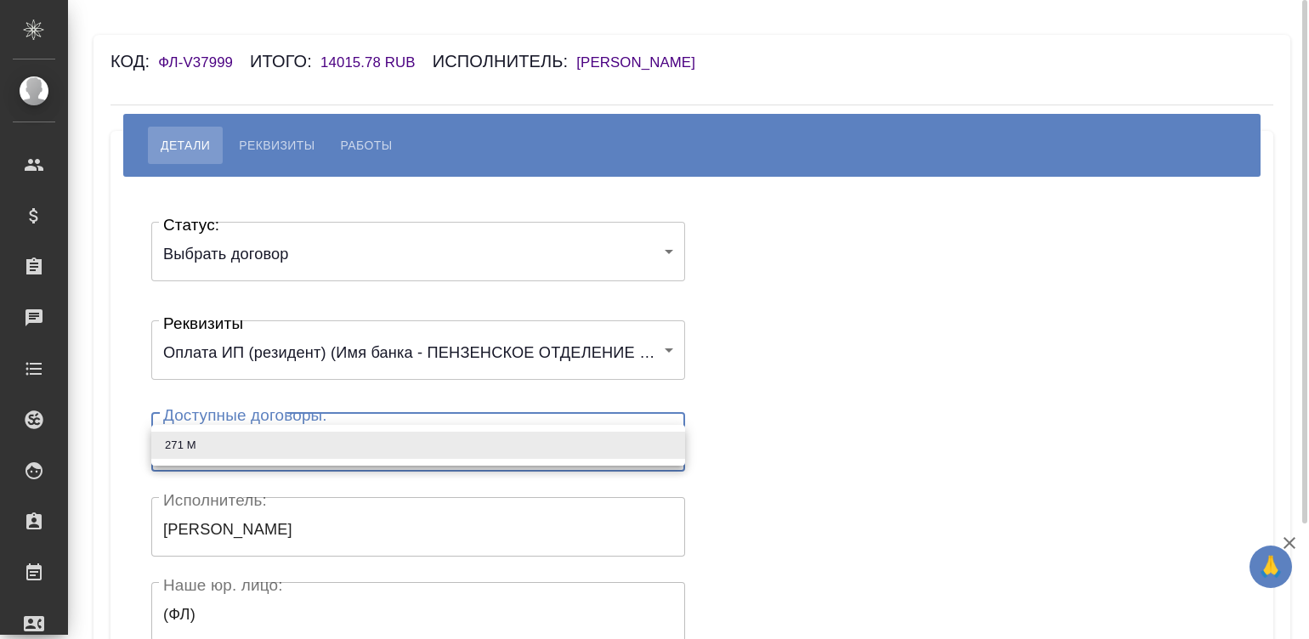
click at [242, 456] on body "🙏 .cls-1 fill:#fff; AWATERA Малинина Мария m.malinina Клиенты Спецификации Зака…" at bounding box center [654, 319] width 1309 height 639
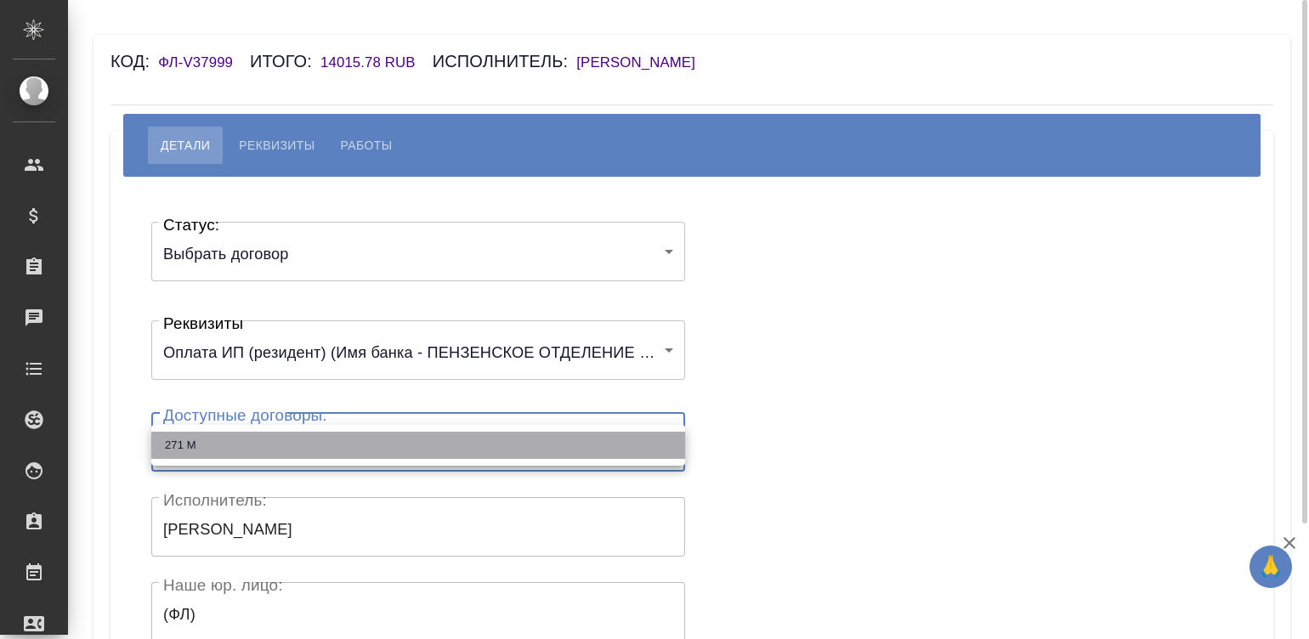
click at [242, 456] on li "271 М" at bounding box center [418, 445] width 534 height 27
type input "625d7404fc1e9c5b867800d1"
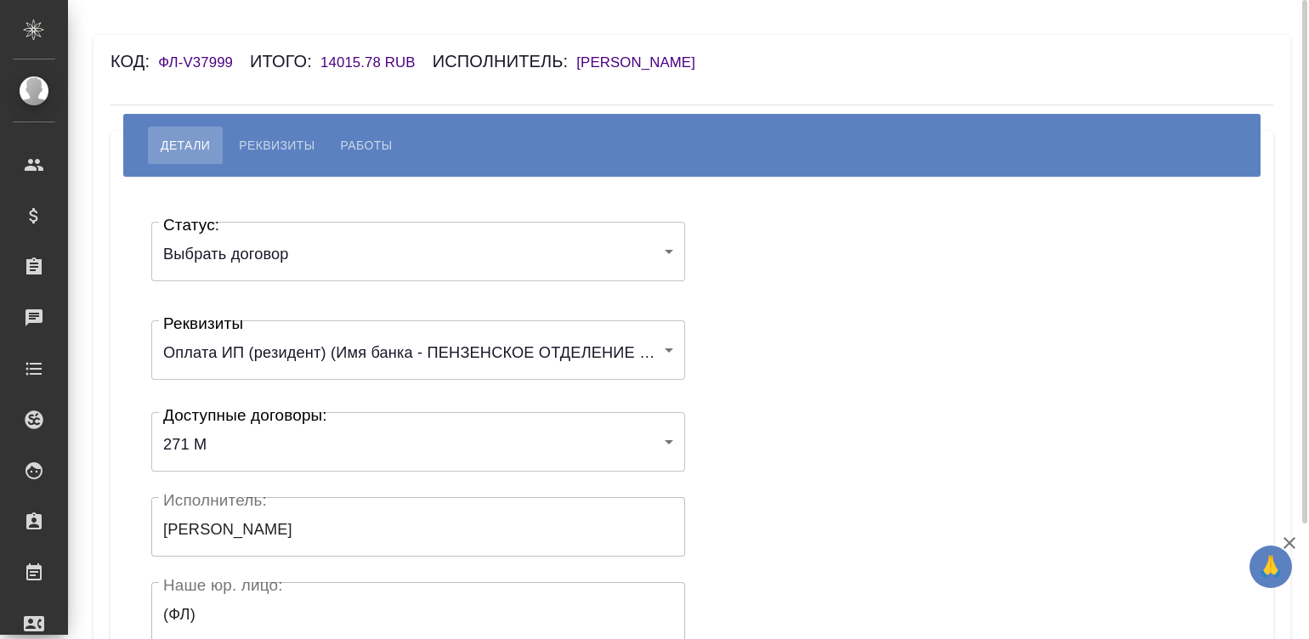
click at [744, 363] on div "Статус: Выбрать договор chooseContract Статус: Реквизиты Оплата ИП (резидент) (…" at bounding box center [691, 509] width 1095 height 614
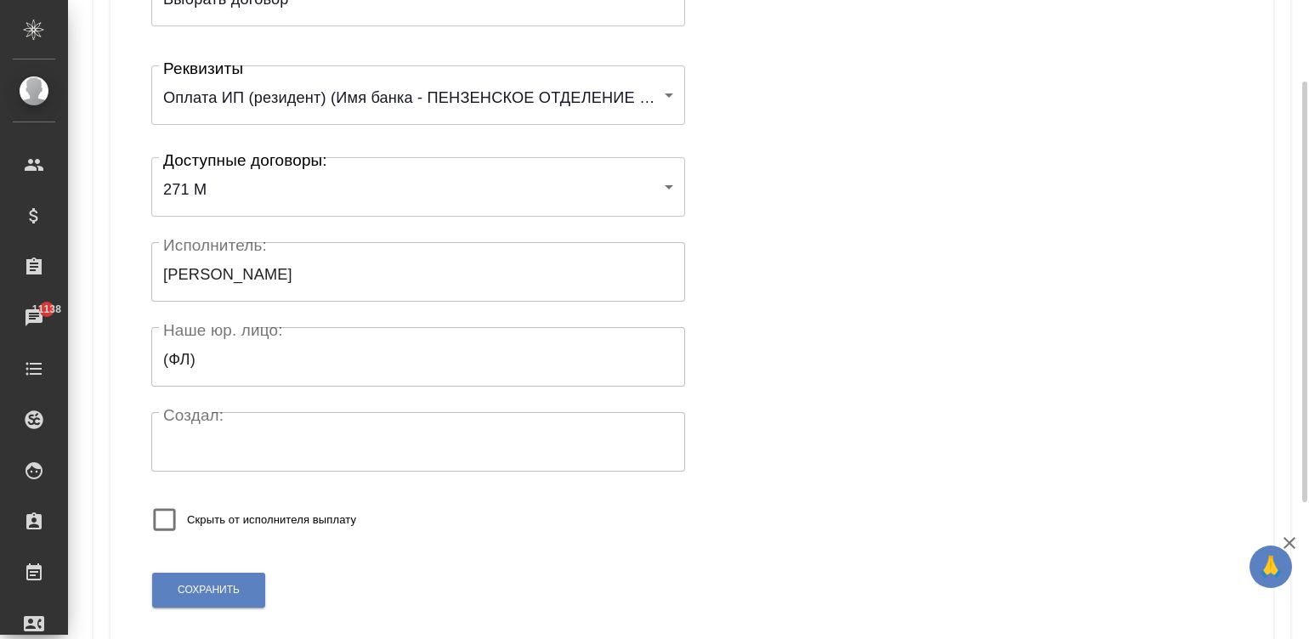
scroll to position [332, 0]
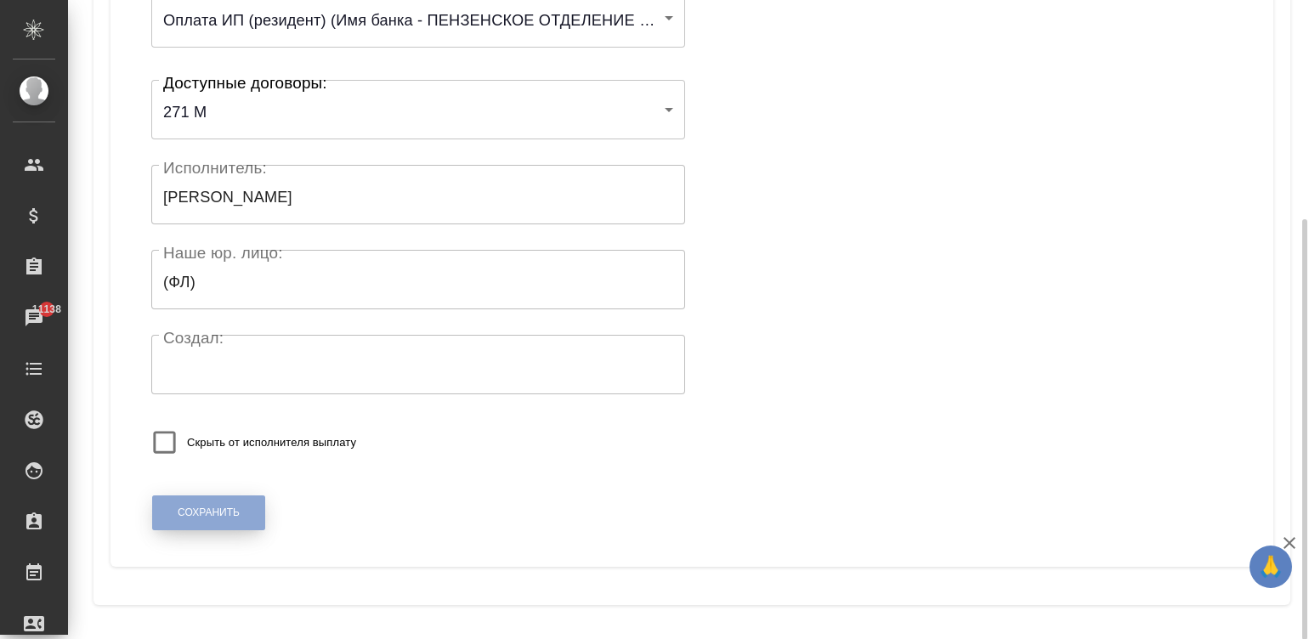
click at [238, 506] on span "Сохранить" at bounding box center [209, 513] width 62 height 14
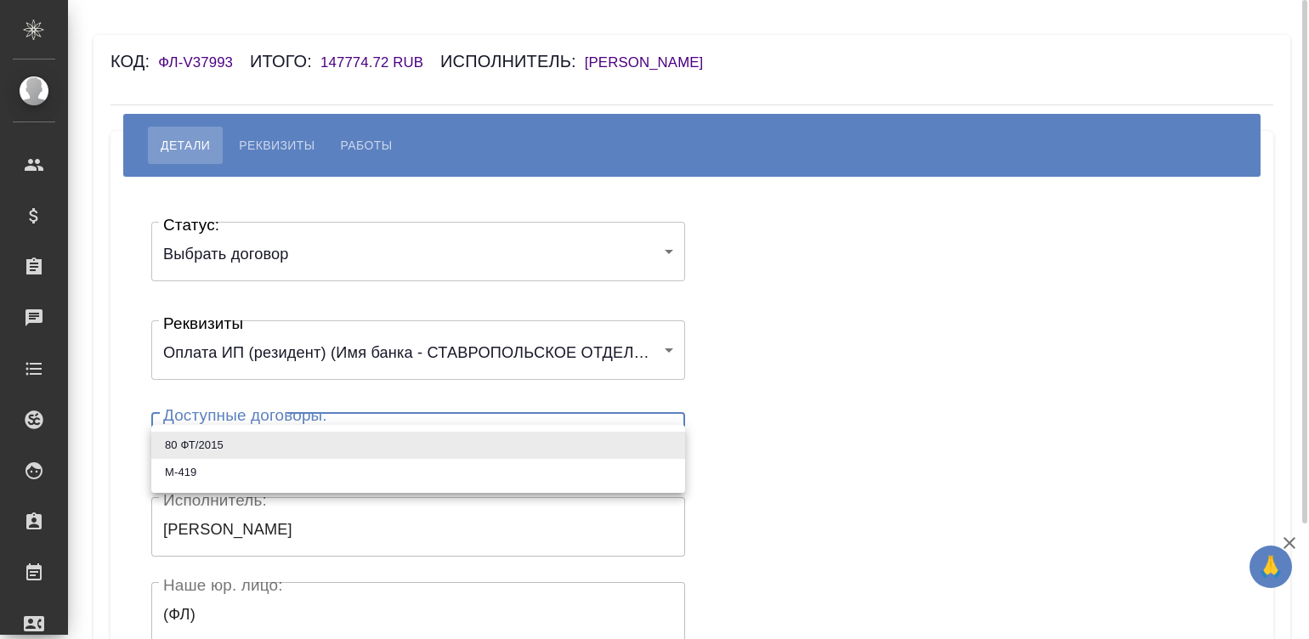
click at [313, 451] on body "🙏 .cls-1 fill:#fff; AWATERA [PERSON_NAME][PERSON_NAME] Спецификации Заказы Чаты…" at bounding box center [654, 319] width 1309 height 639
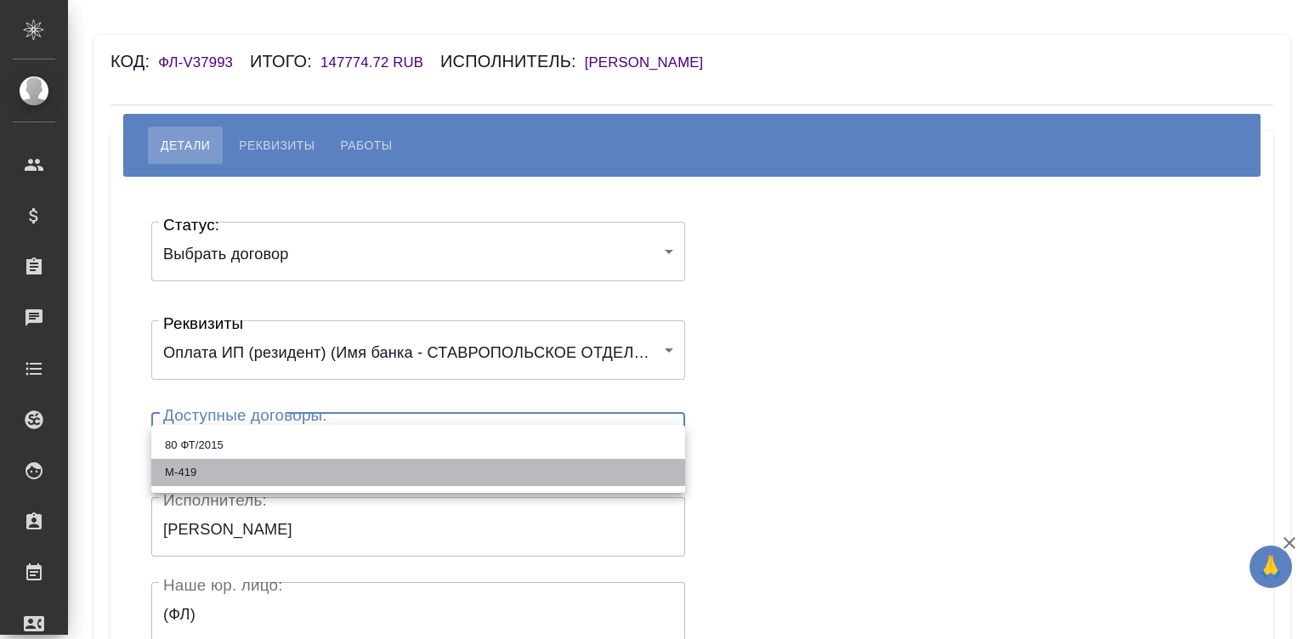
click at [209, 467] on li "М-419" at bounding box center [418, 472] width 534 height 27
type input "67c8a0a18ef64cefadcac137"
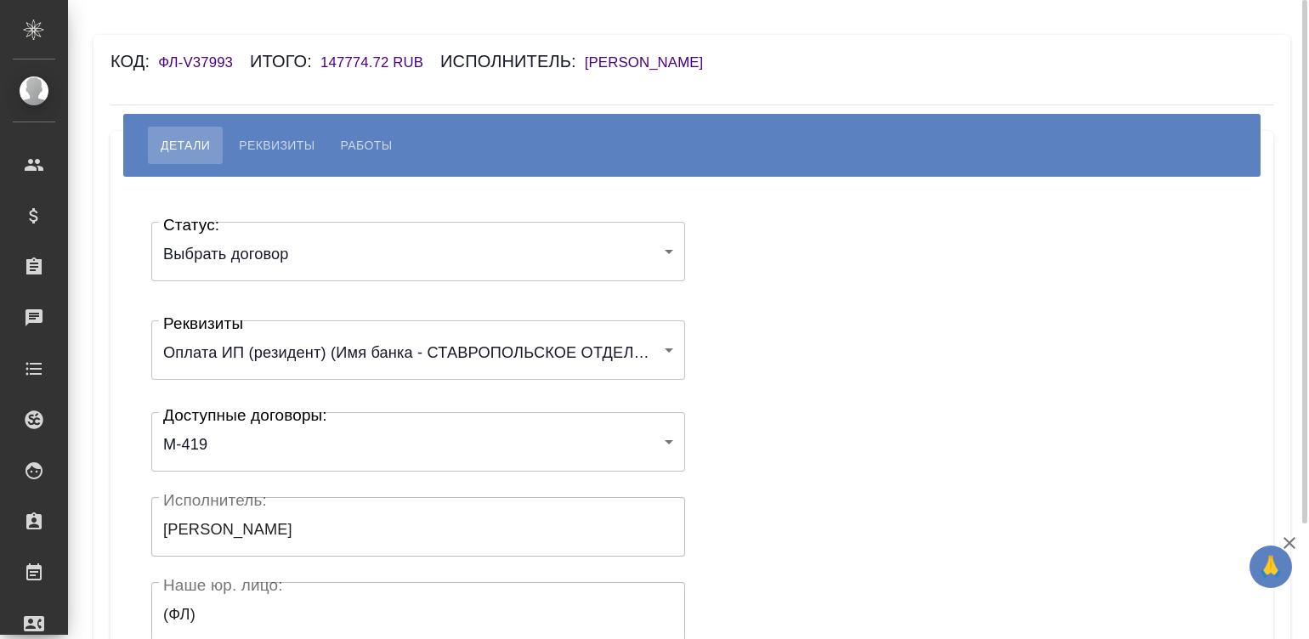
click at [766, 389] on div "Статус: Выбрать договор chooseContract Статус: Реквизиты Оплата ИП (резидент) (…" at bounding box center [691, 509] width 1095 height 614
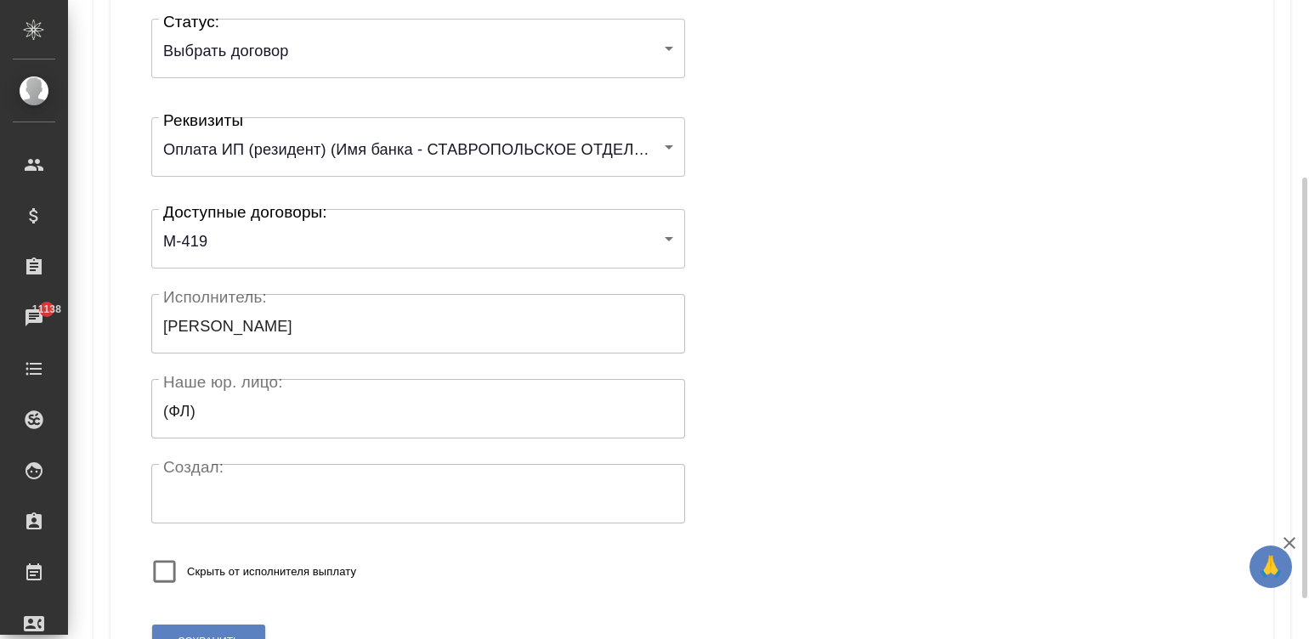
scroll to position [332, 0]
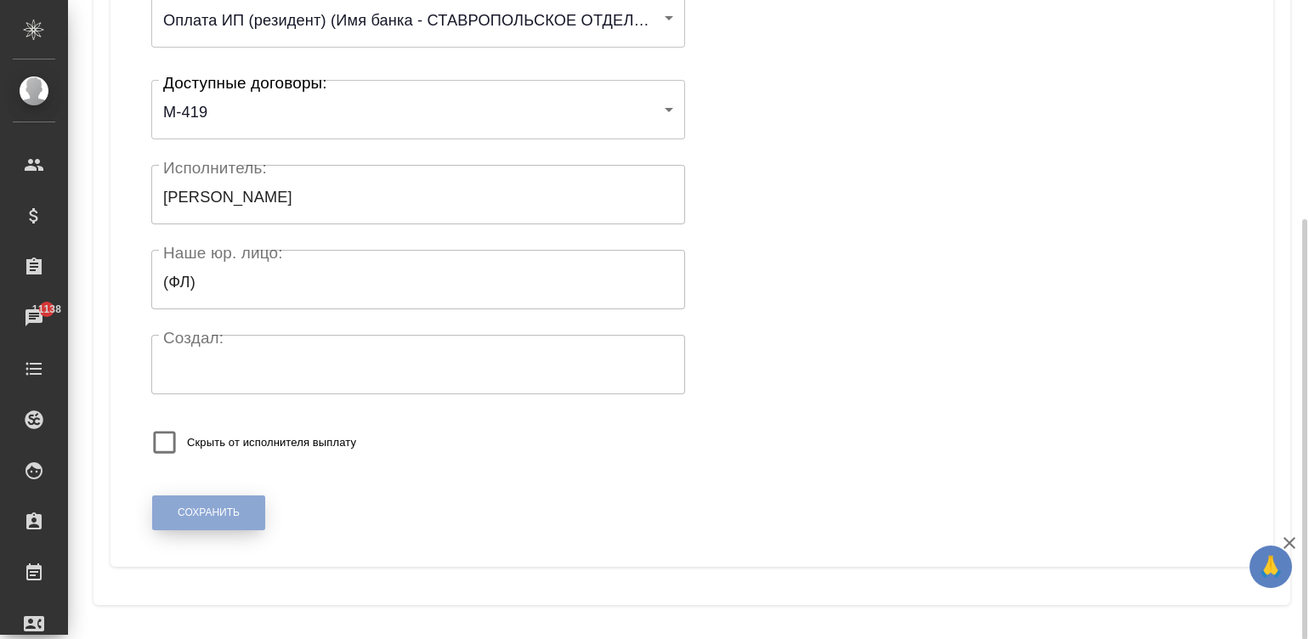
click at [203, 517] on span "Сохранить" at bounding box center [209, 513] width 62 height 14
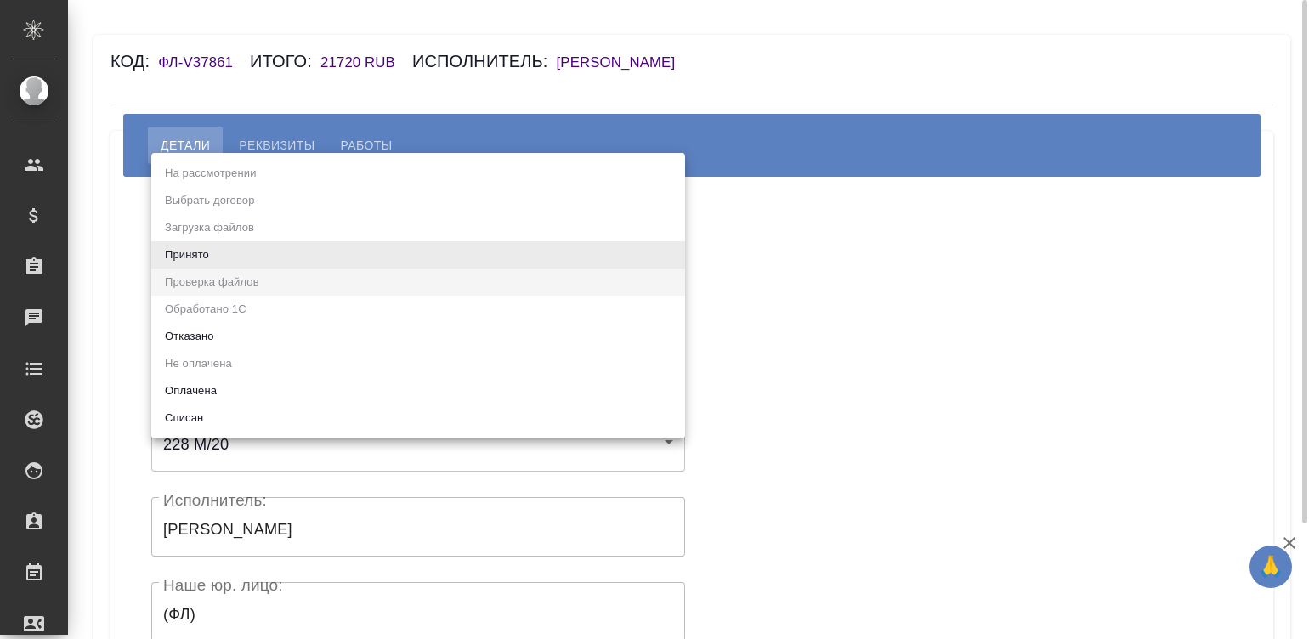
click at [259, 251] on body "🙏 .cls-1 fill:#fff; AWATERA [PERSON_NAME]malinina Клиенты Спецификации Заказы Ч…" at bounding box center [654, 319] width 1309 height 639
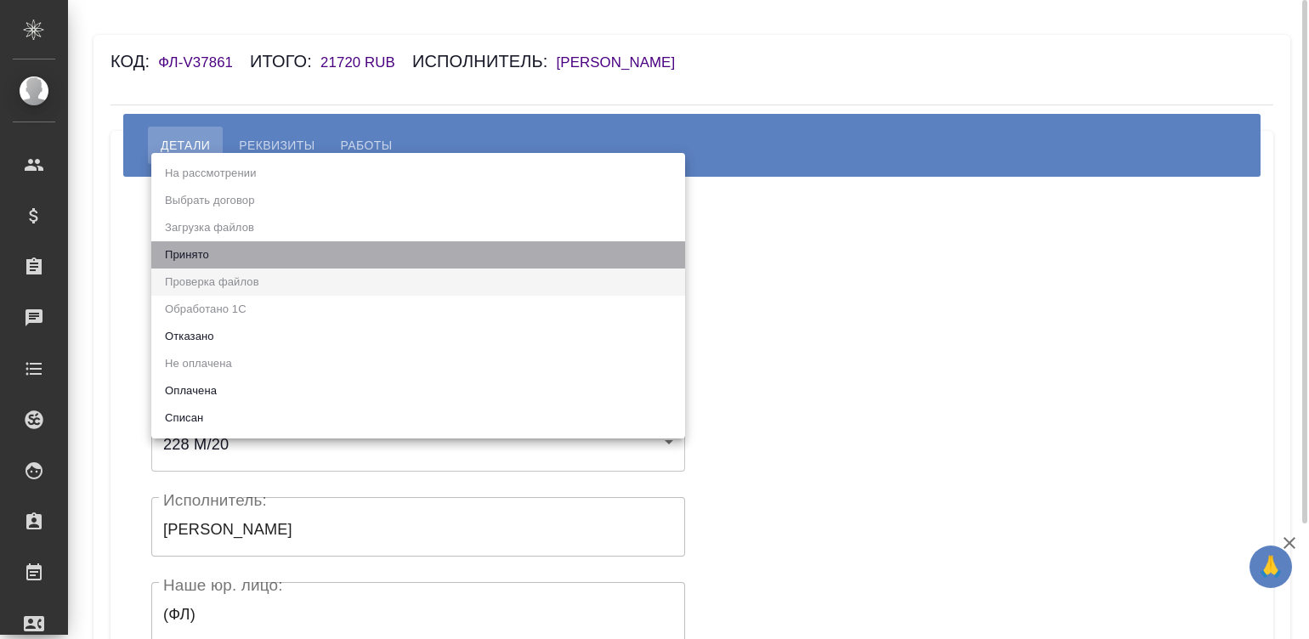
click at [259, 251] on li "Принято" at bounding box center [418, 254] width 534 height 27
type input "accepted"
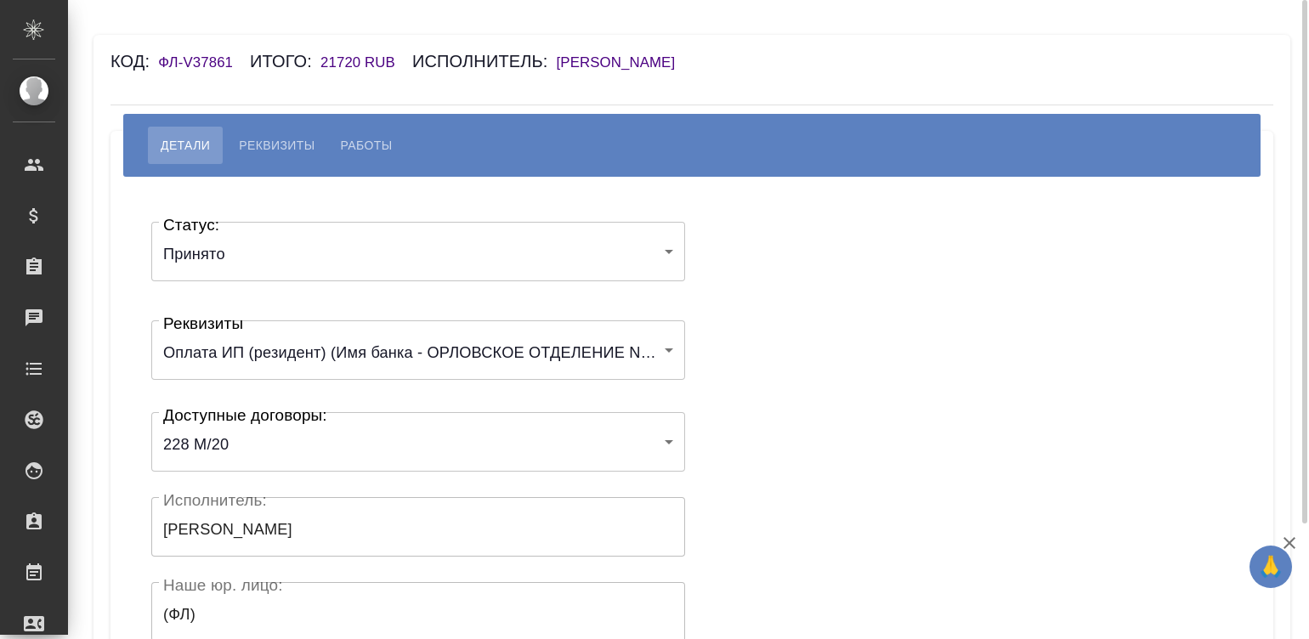
click at [761, 247] on div "Статус: Принято accepted Статус: Реквизиты Оплата ИП (резидент) (Имя банка - ОР…" at bounding box center [691, 509] width 1095 height 614
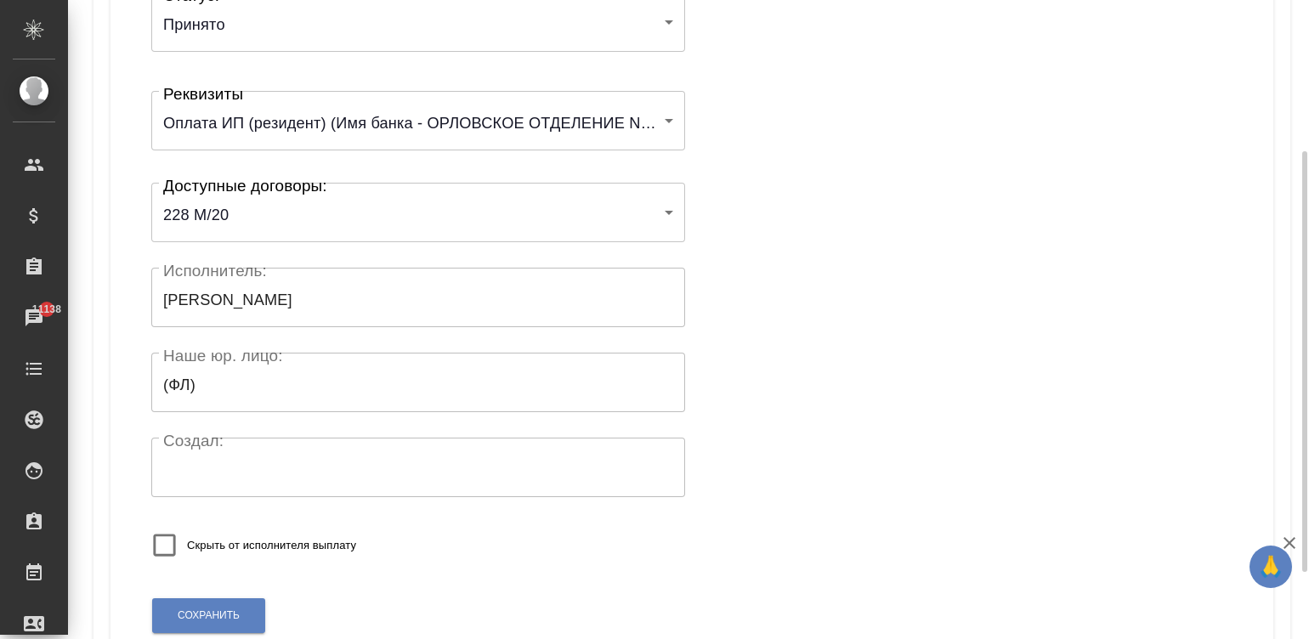
scroll to position [332, 0]
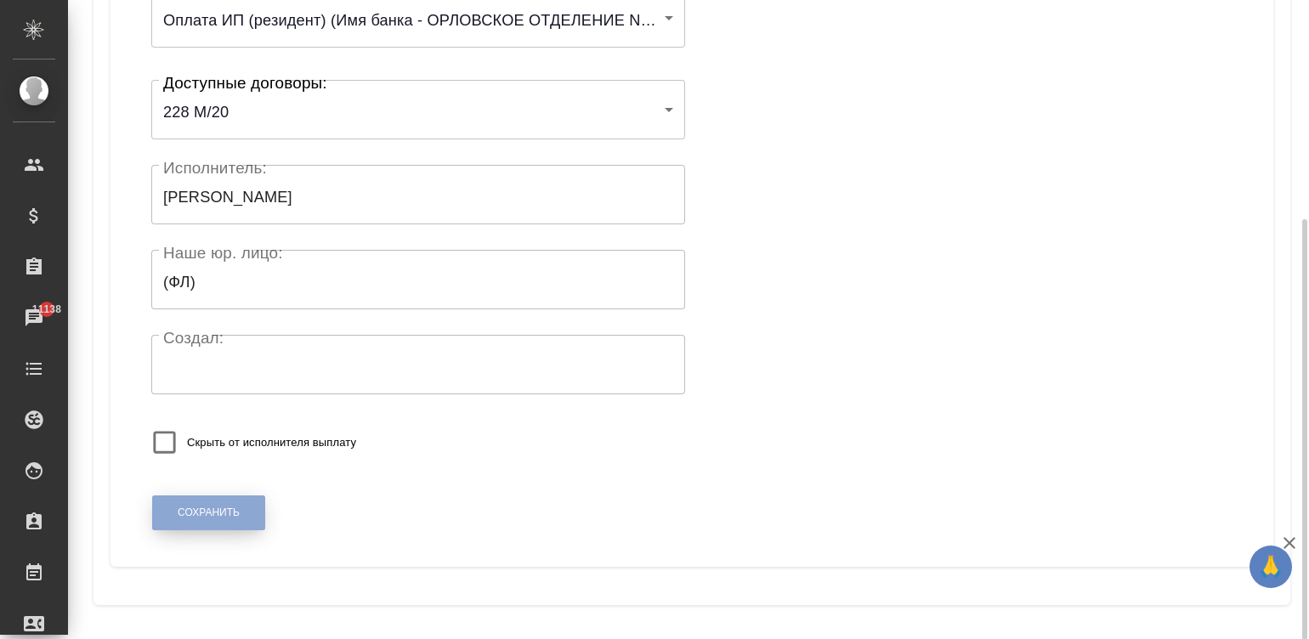
click at [222, 510] on span "Сохранить" at bounding box center [209, 513] width 62 height 14
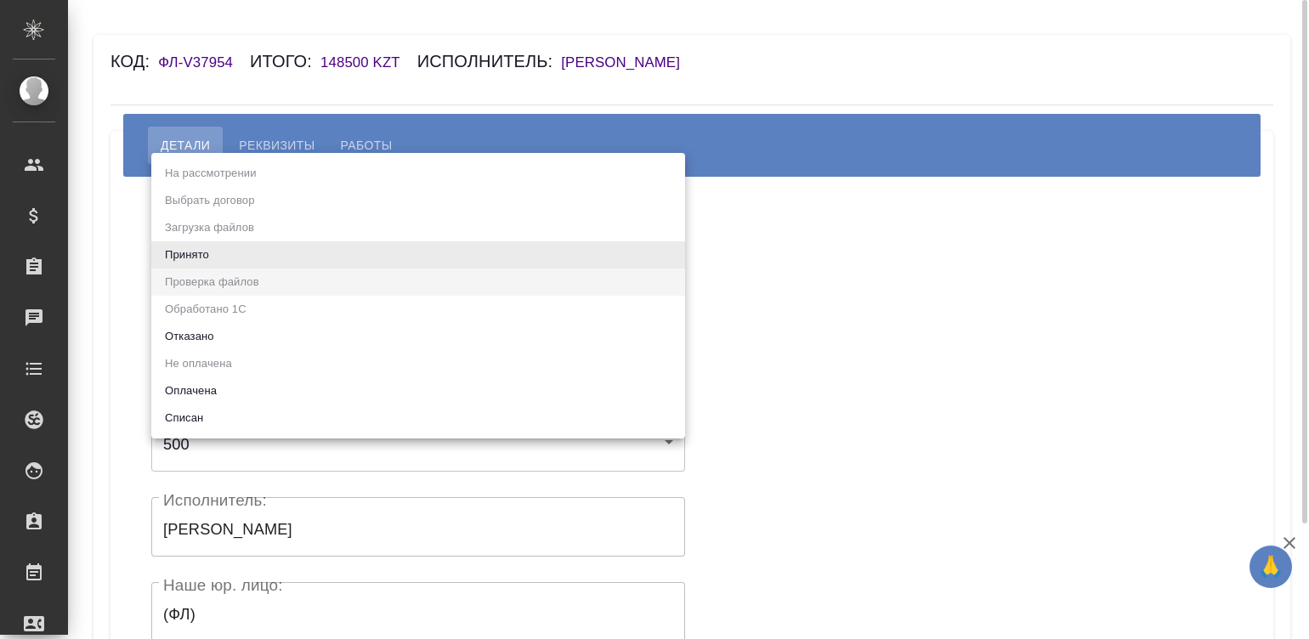
click at [327, 254] on body "🙏 .cls-1 fill:#fff; AWATERA [PERSON_NAME][PERSON_NAME] Спецификации Заказы Чаты…" at bounding box center [654, 319] width 1309 height 639
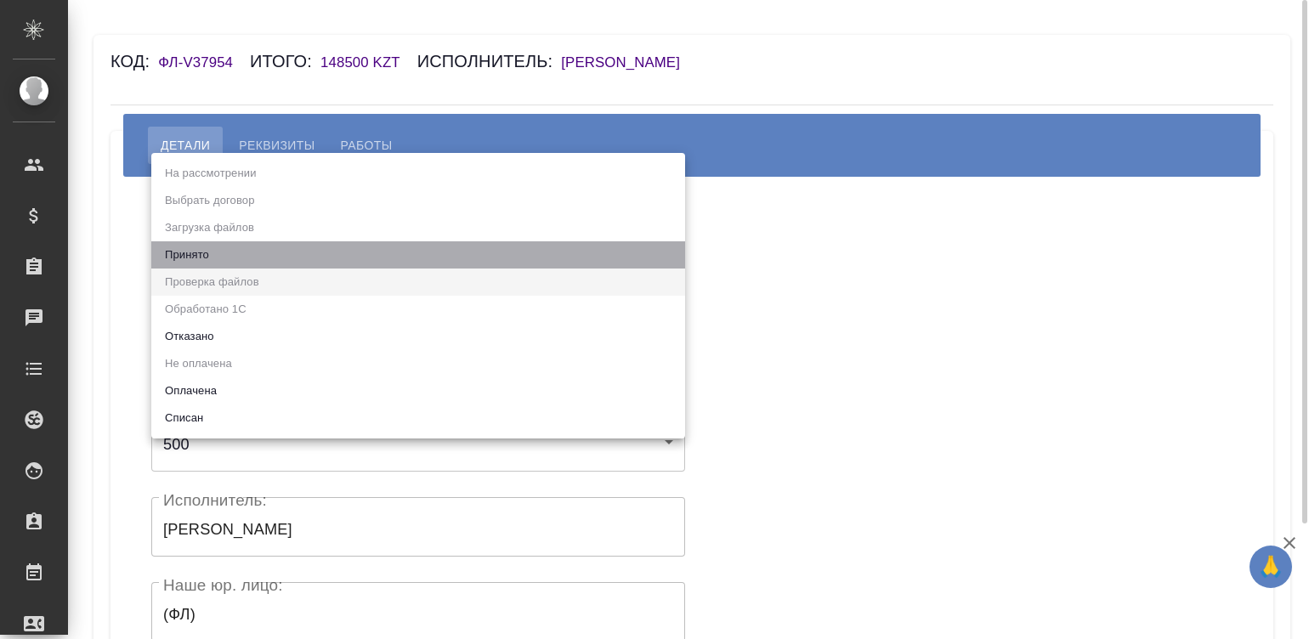
click at [327, 254] on li "Принято" at bounding box center [418, 254] width 534 height 27
type input "accepted"
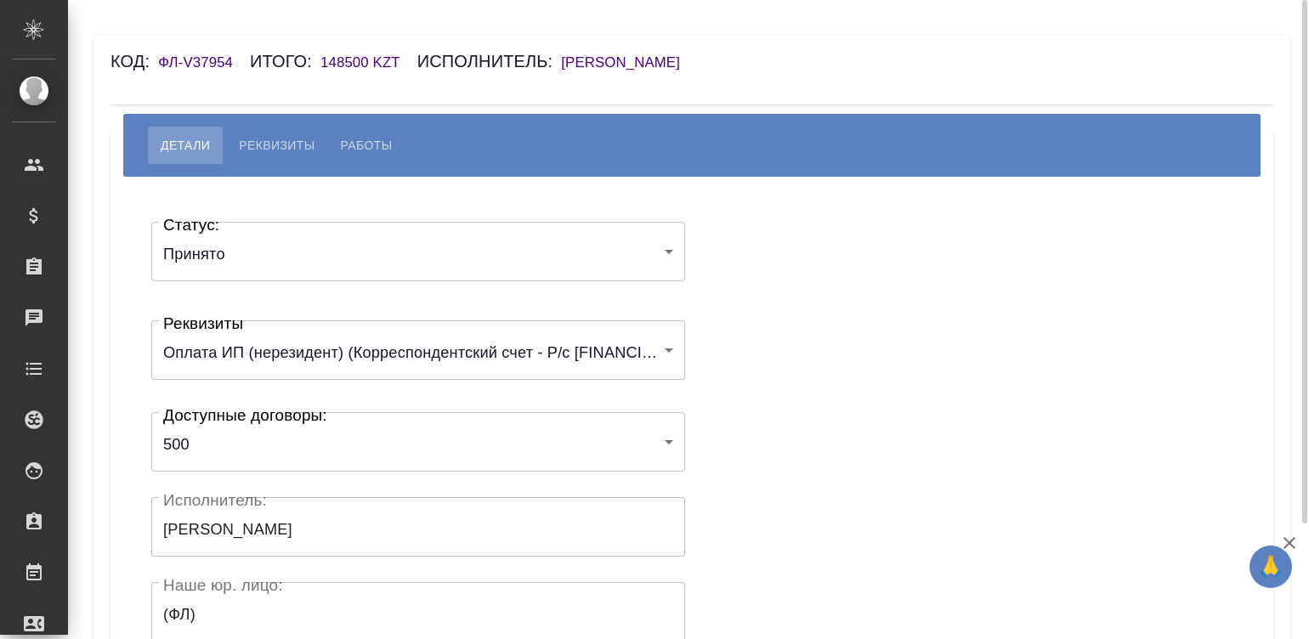
click at [749, 270] on div "Статус: Принято accepted Статус: Реквизиты Оплата ИП (нерезидент) (Корреспонден…" at bounding box center [691, 509] width 1095 height 614
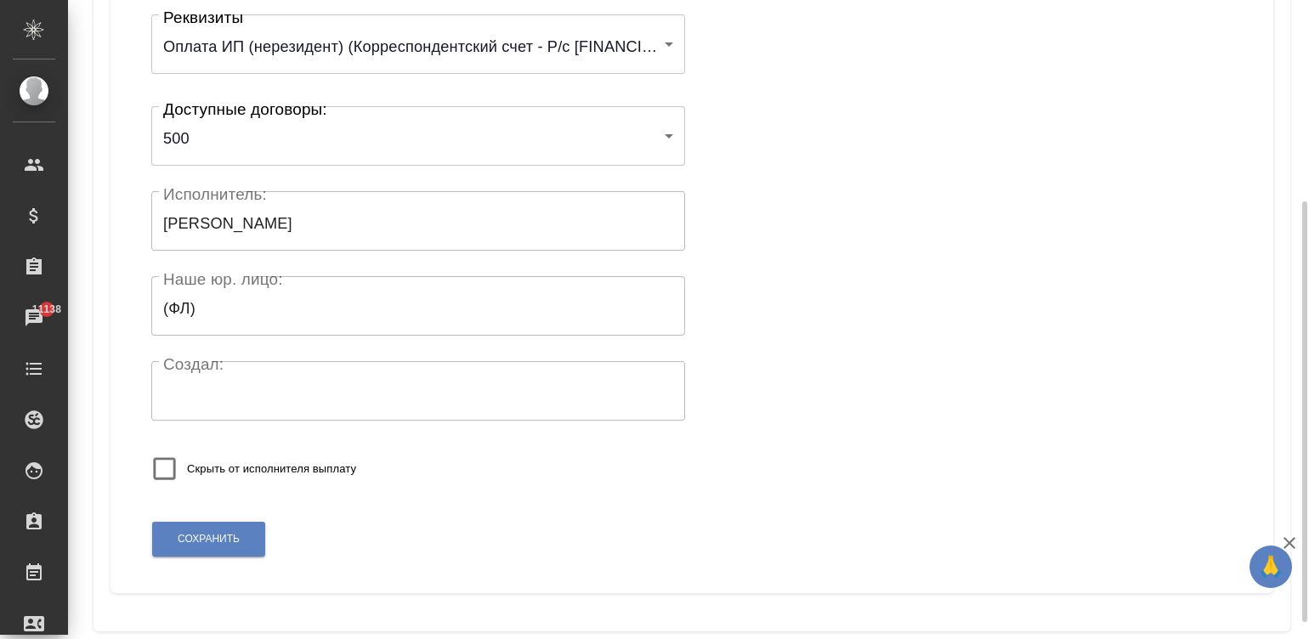
scroll to position [332, 0]
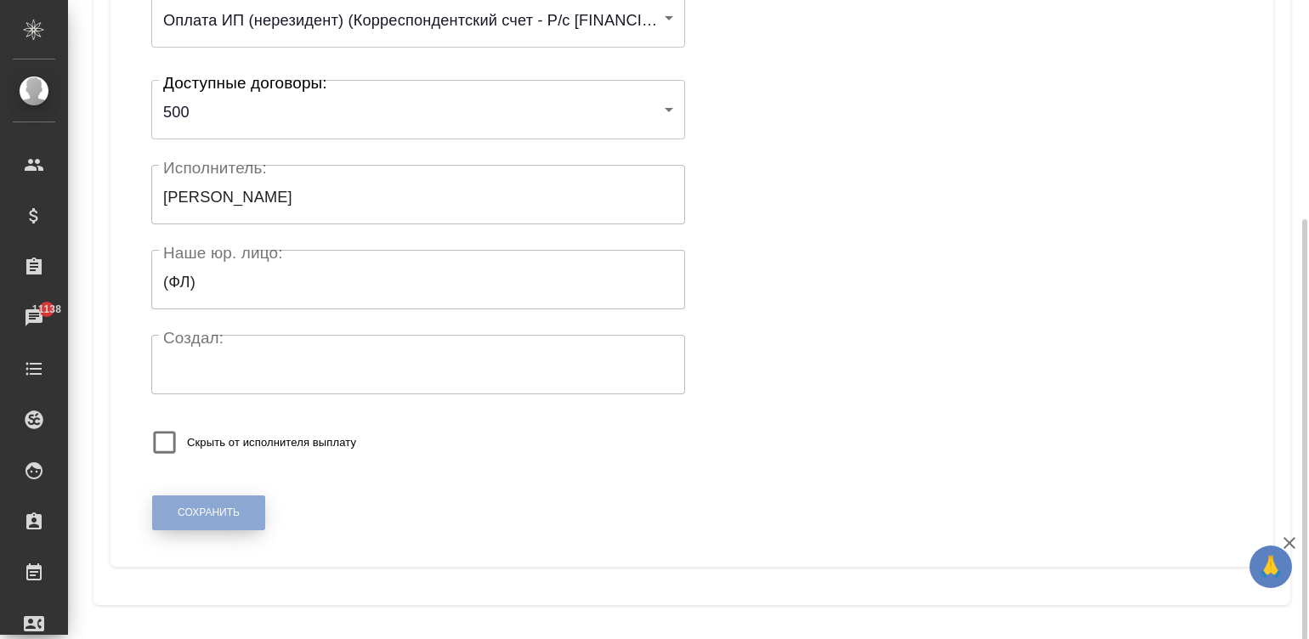
click at [179, 506] on span "Сохранить" at bounding box center [209, 513] width 62 height 14
